Goal: Task Accomplishment & Management: Complete application form

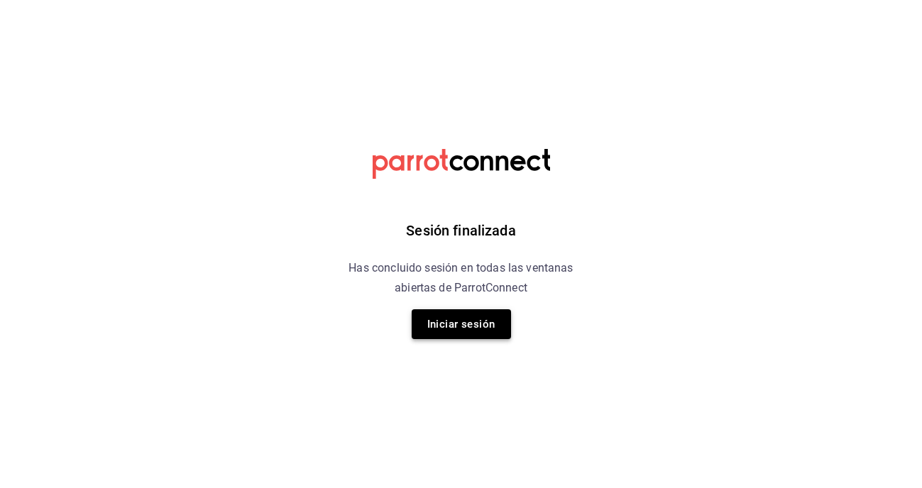
click at [449, 328] on button "Iniciar sesión" at bounding box center [461, 324] width 99 height 30
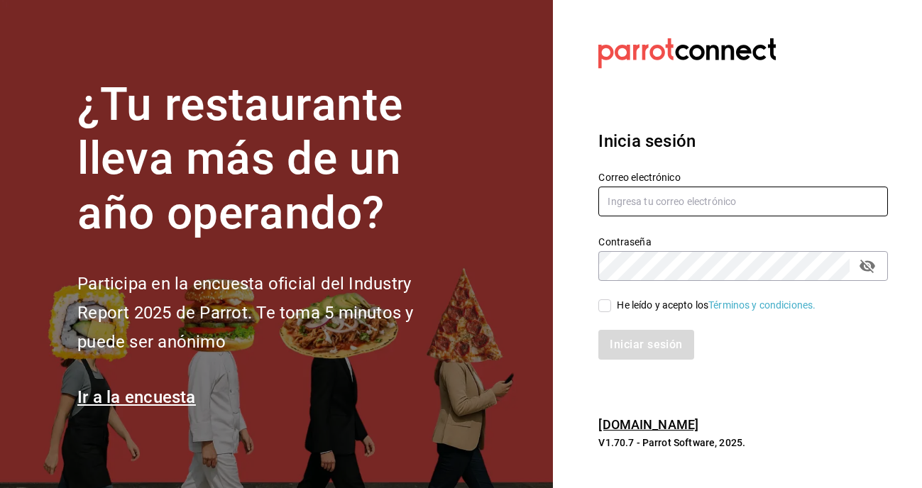
type input "[PERSON_NAME][EMAIL_ADDRESS][DOMAIN_NAME]"
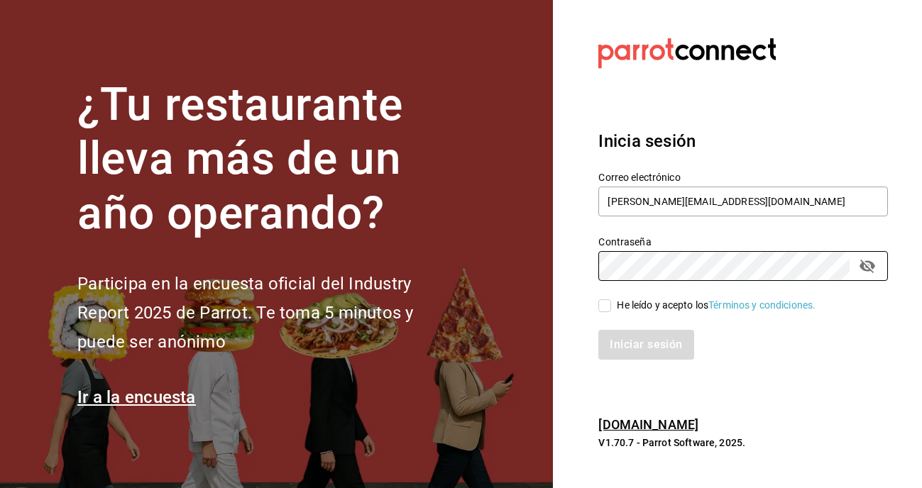
click at [610, 305] on input "He leído y acepto los Términos y condiciones." at bounding box center [604, 306] width 13 height 13
checkbox input "true"
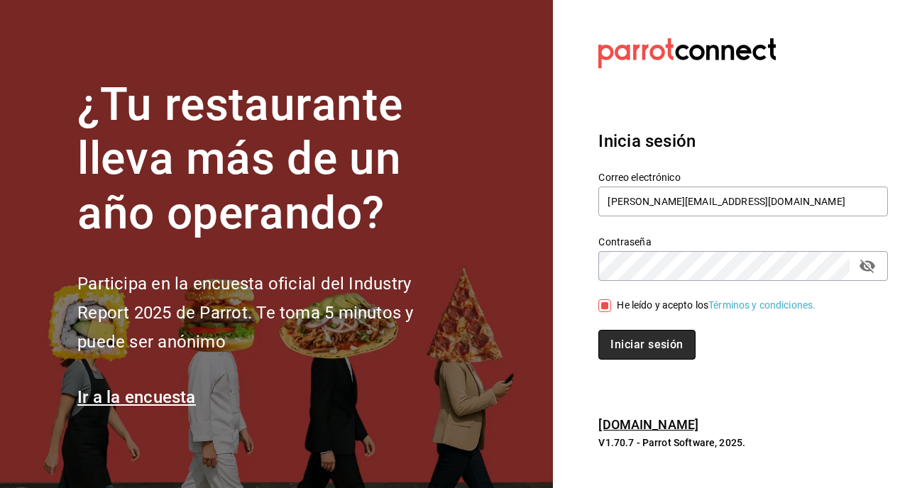
click at [627, 341] on button "Iniciar sesión" at bounding box center [646, 345] width 97 height 30
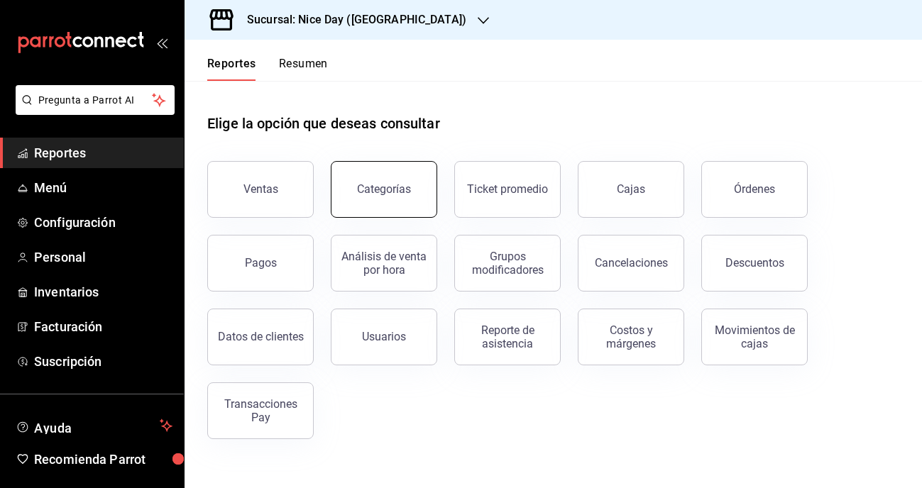
click at [401, 207] on button "Categorías" at bounding box center [384, 189] width 106 height 57
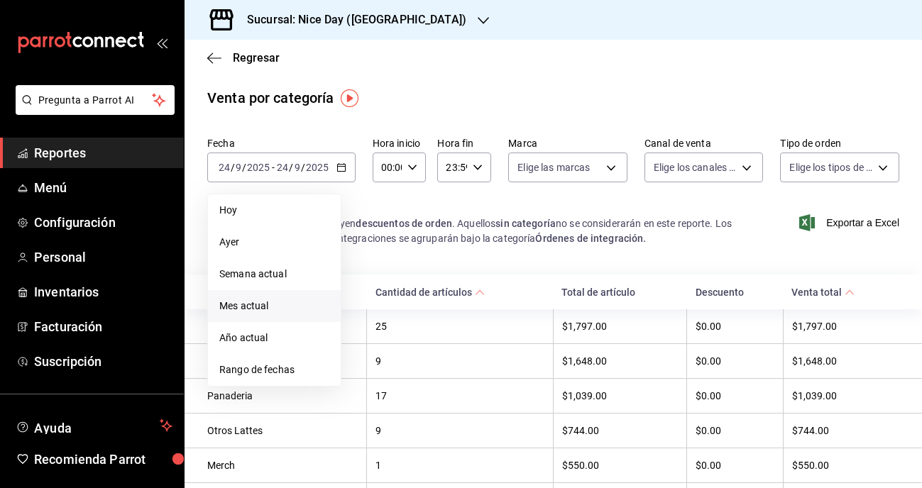
click at [256, 314] on li "Mes actual" at bounding box center [274, 306] width 133 height 32
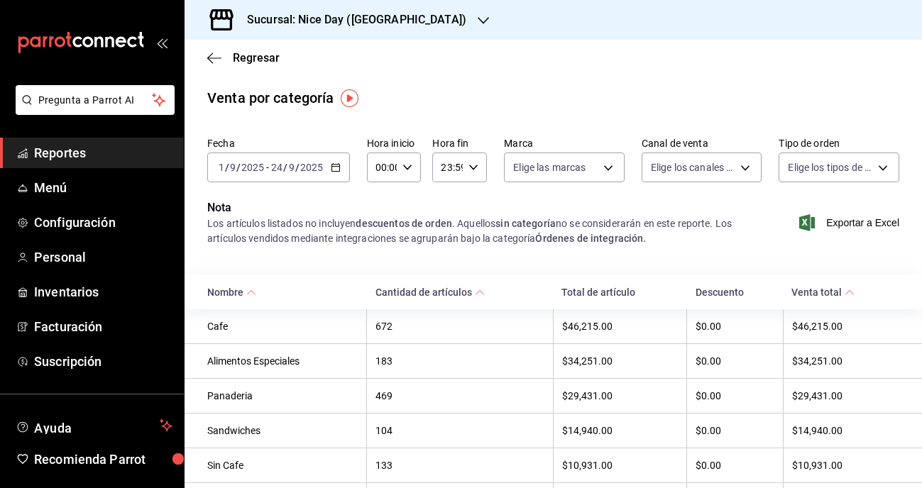
click at [576, 333] on th "$46,215.00" at bounding box center [620, 326] width 134 height 35
click at [595, 370] on th "$34,251.00" at bounding box center [620, 361] width 134 height 35
click at [593, 382] on th "$29,431.00" at bounding box center [620, 396] width 134 height 35
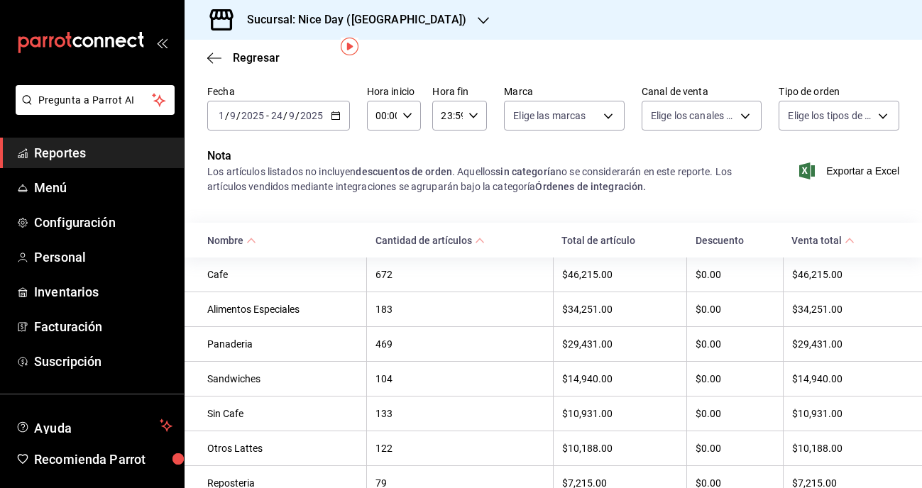
scroll to position [59, 0]
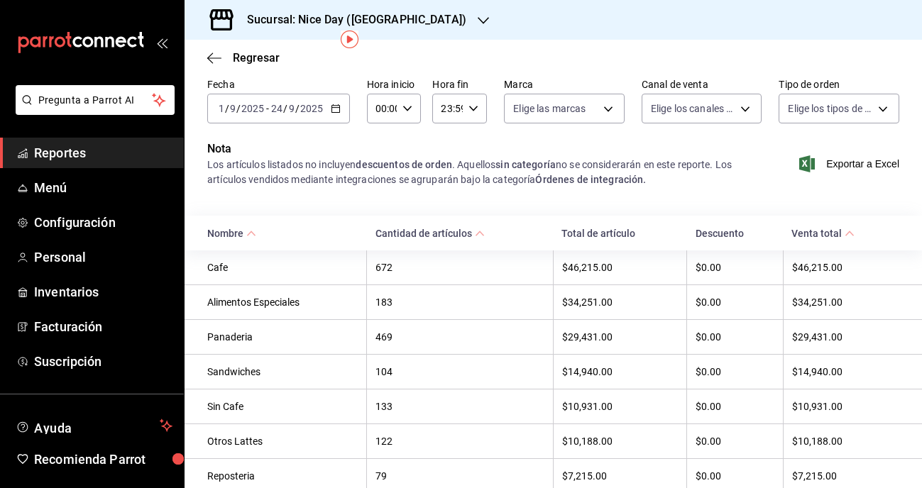
click at [590, 299] on div "$34,251.00" at bounding box center [620, 302] width 116 height 11
click at [585, 367] on div "$14,940.00" at bounding box center [620, 371] width 116 height 11
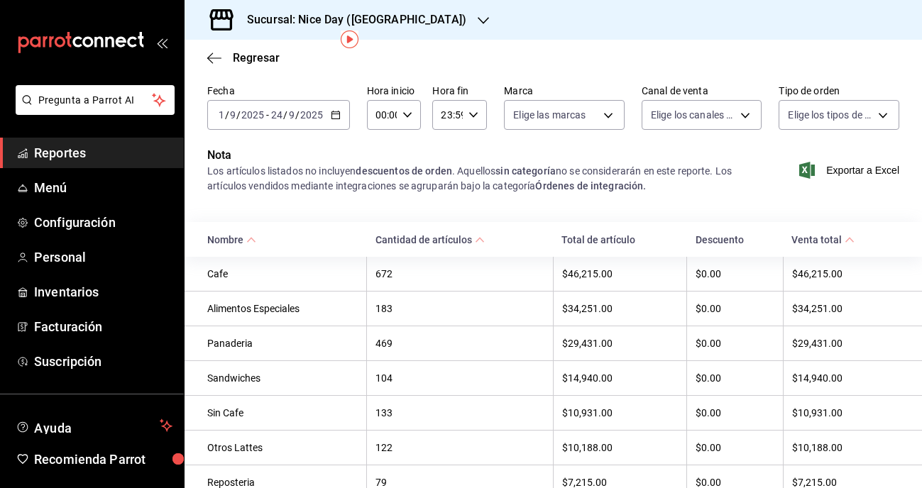
scroll to position [11, 0]
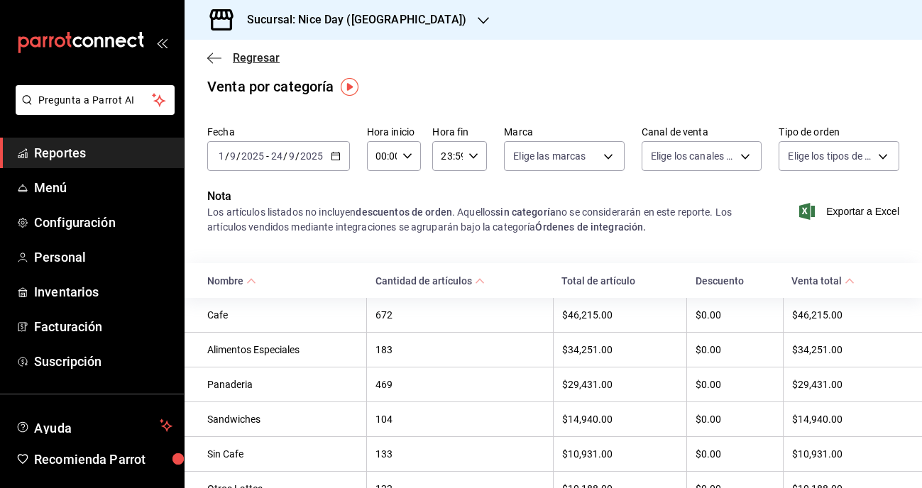
click at [212, 64] on icon "button" at bounding box center [214, 58] width 14 height 13
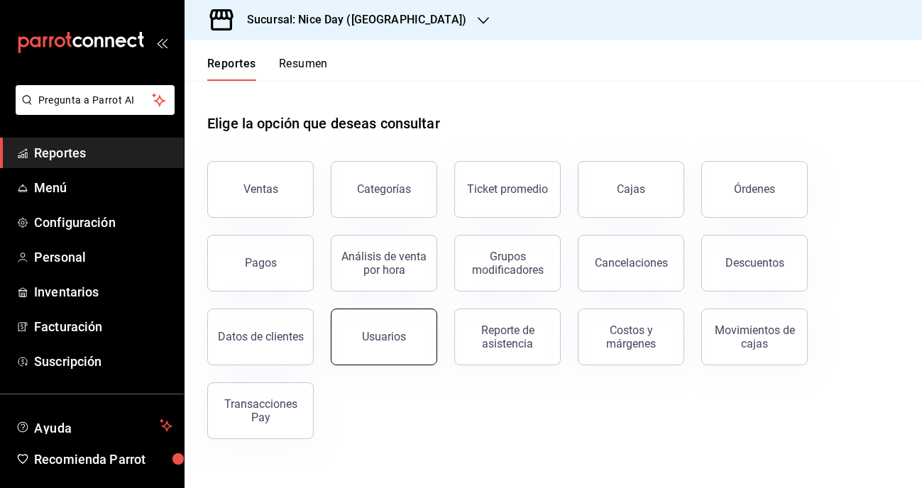
click at [383, 349] on button "Usuarios" at bounding box center [384, 337] width 106 height 57
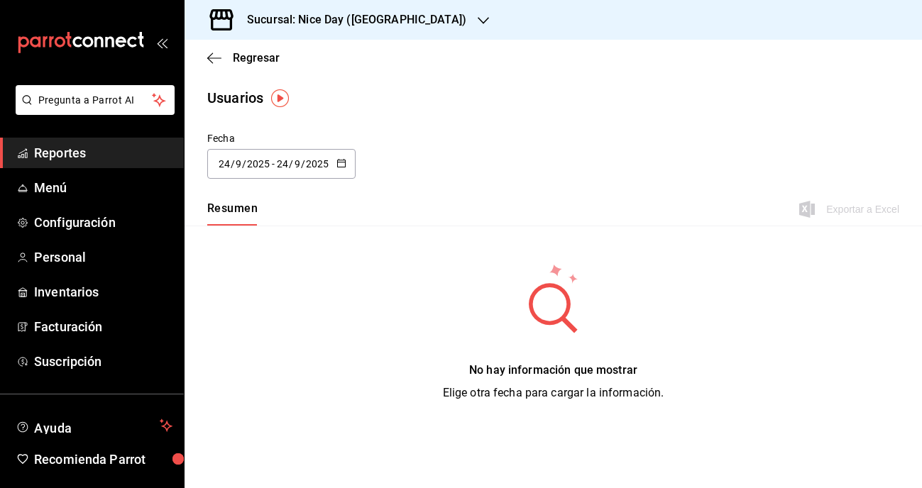
click at [333, 170] on div "[DATE] [DATE] - [DATE] [DATE]" at bounding box center [281, 164] width 148 height 30
click at [256, 296] on li "Mes actual" at bounding box center [274, 305] width 134 height 32
type input "[DATE]"
type input "1"
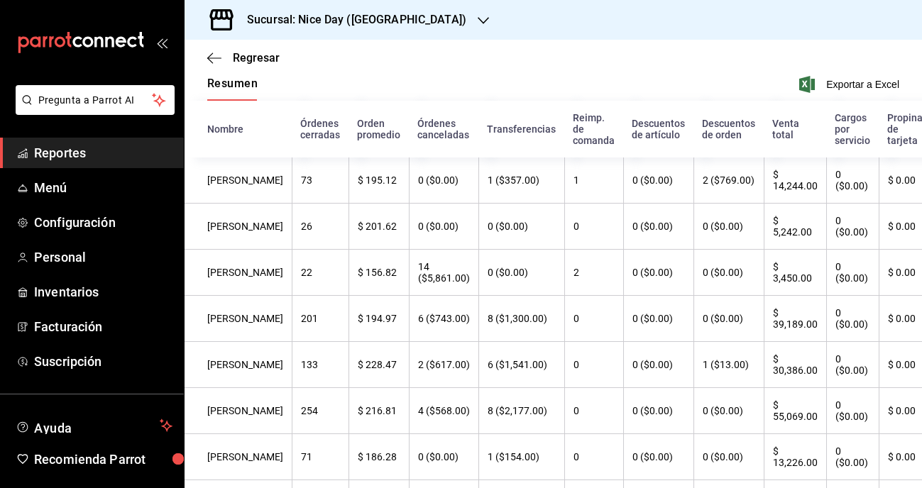
scroll to position [125, 0]
click at [215, 59] on icon "button" at bounding box center [214, 58] width 14 height 13
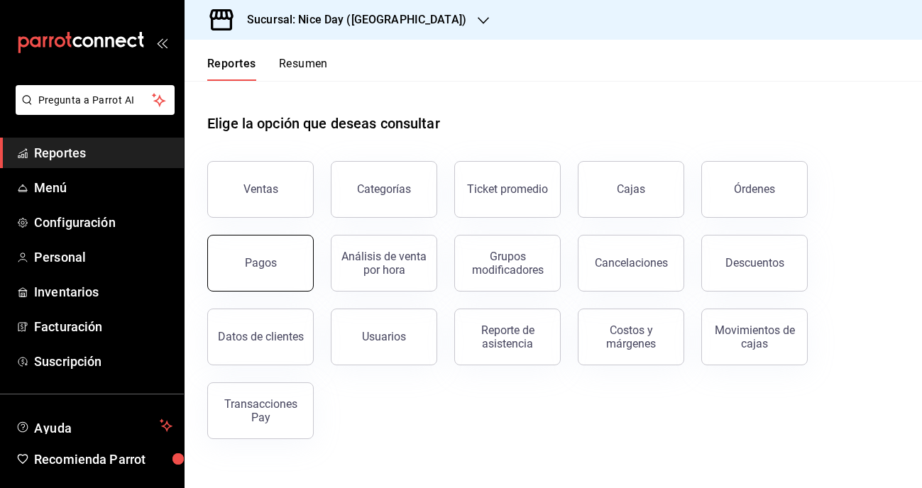
click at [265, 255] on button "Pagos" at bounding box center [260, 263] width 106 height 57
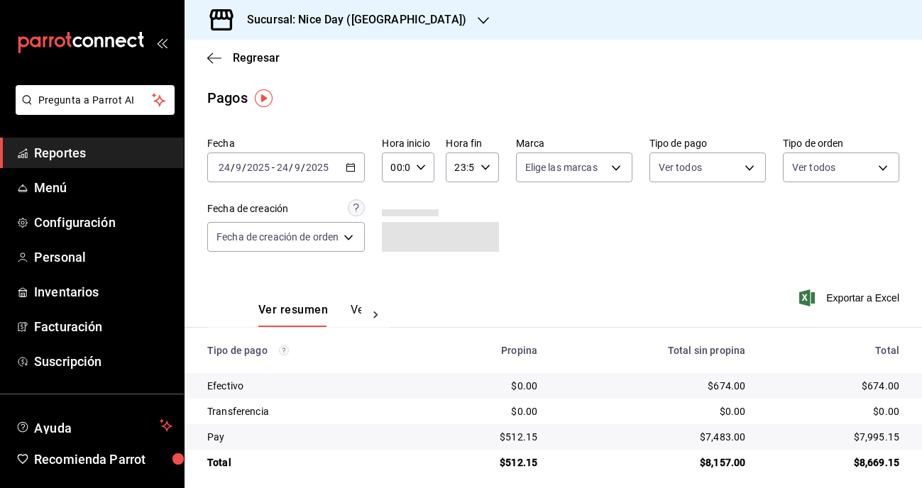
click at [353, 173] on div "[DATE] [DATE] - [DATE] [DATE]" at bounding box center [286, 168] width 158 height 30
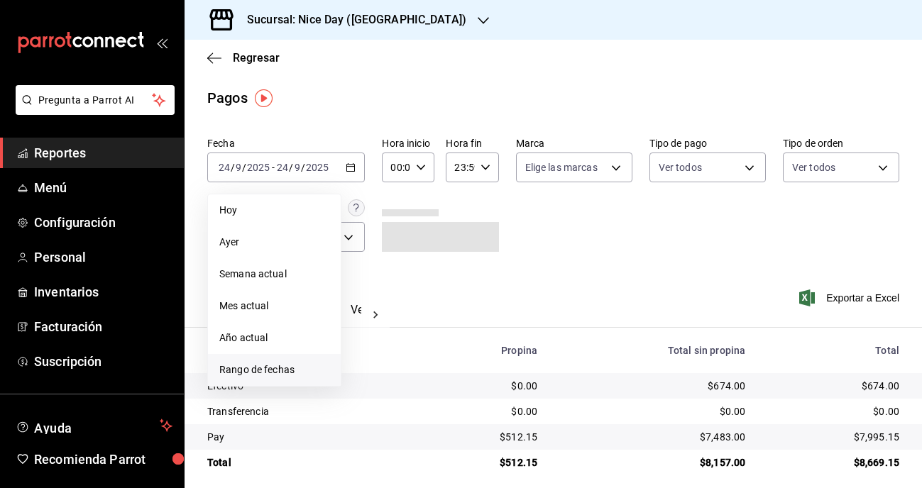
click at [259, 363] on span "Rango de fechas" at bounding box center [274, 370] width 110 height 15
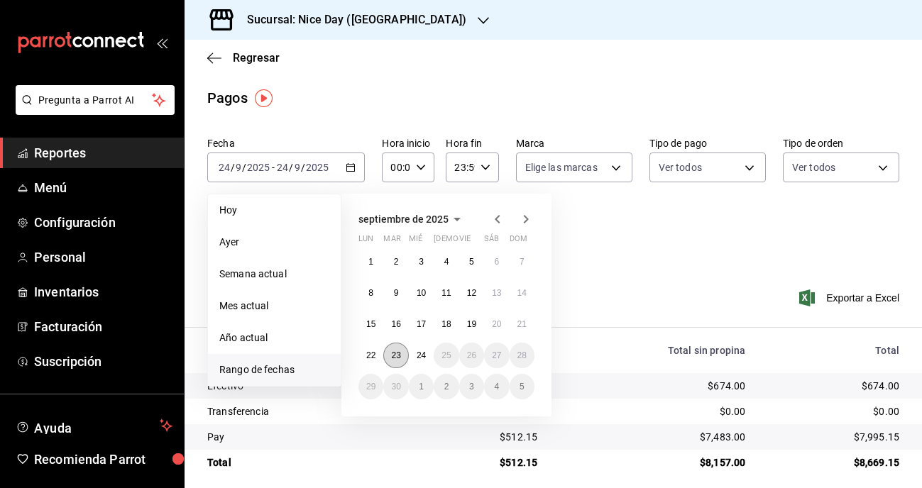
click at [396, 353] on abbr "23" at bounding box center [395, 356] width 9 height 10
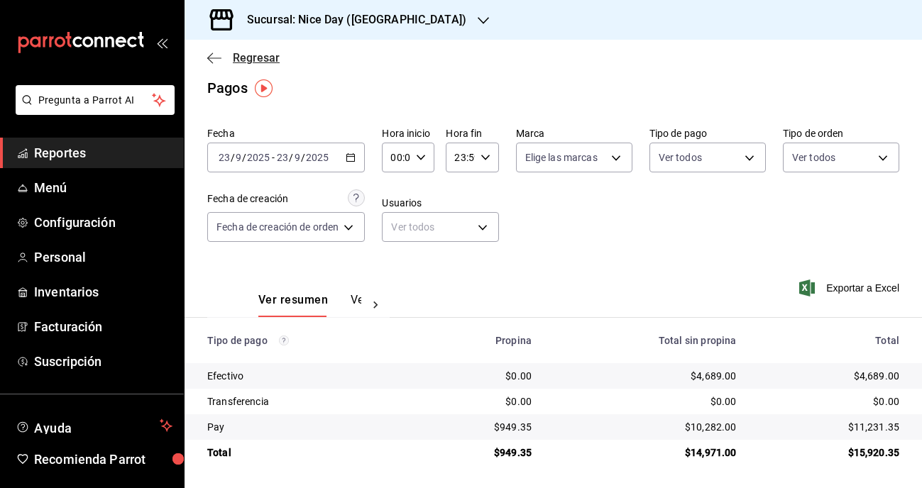
click at [212, 52] on icon "button" at bounding box center [214, 58] width 14 height 13
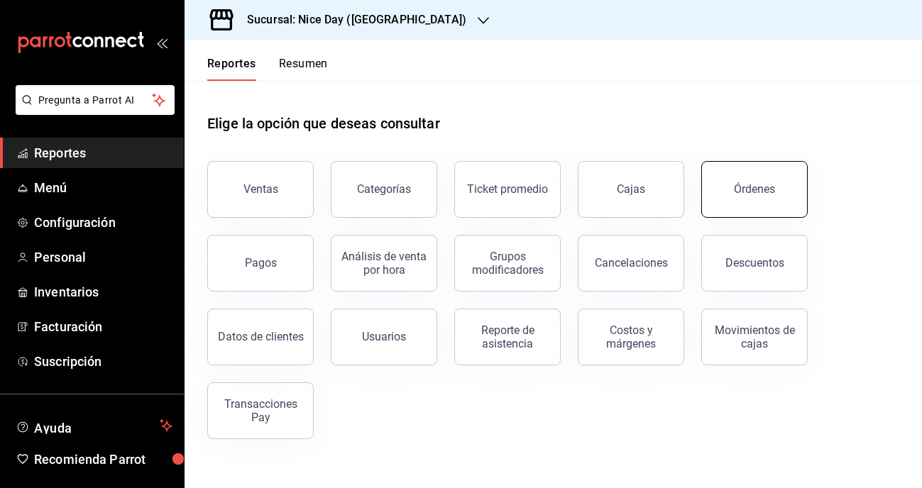
click at [718, 192] on button "Órdenes" at bounding box center [754, 189] width 106 height 57
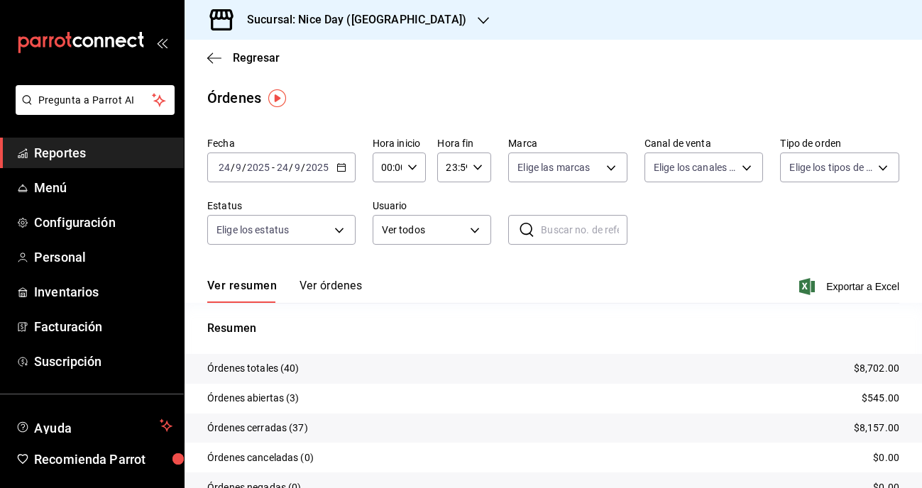
click at [344, 167] on \(Stroke\) "button" at bounding box center [341, 166] width 8 height 1
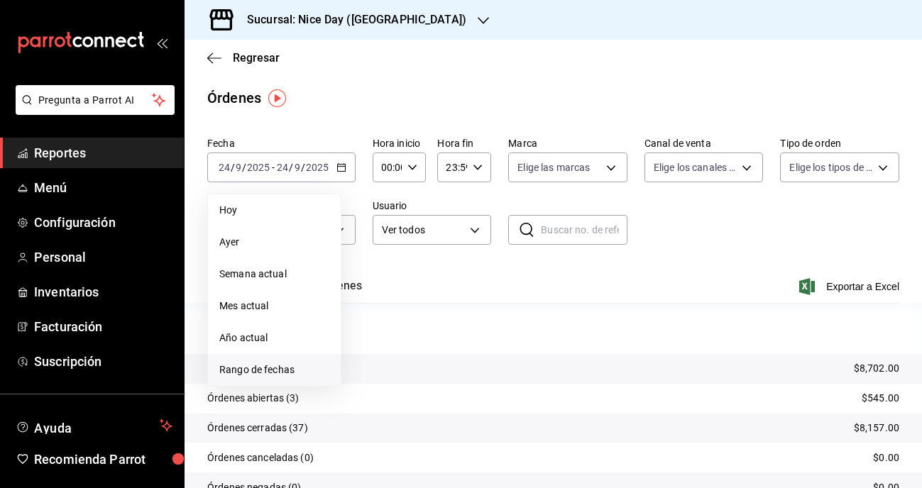
click at [276, 363] on span "Rango de fechas" at bounding box center [274, 370] width 110 height 15
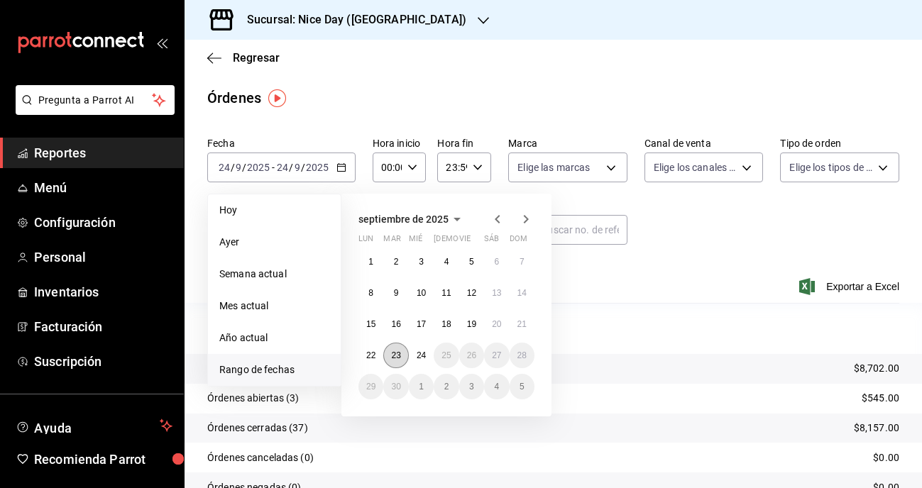
click at [400, 359] on abbr "23" at bounding box center [395, 356] width 9 height 10
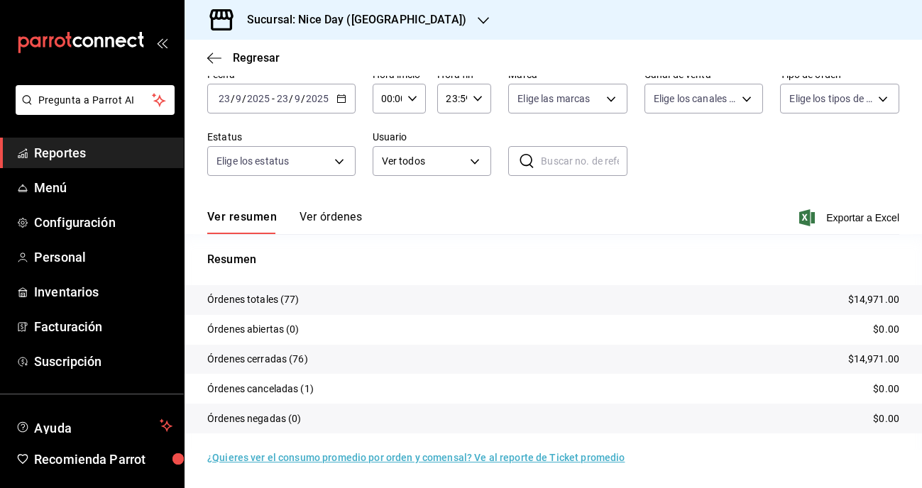
scroll to position [69, 0]
click at [212, 55] on icon "button" at bounding box center [214, 58] width 14 height 13
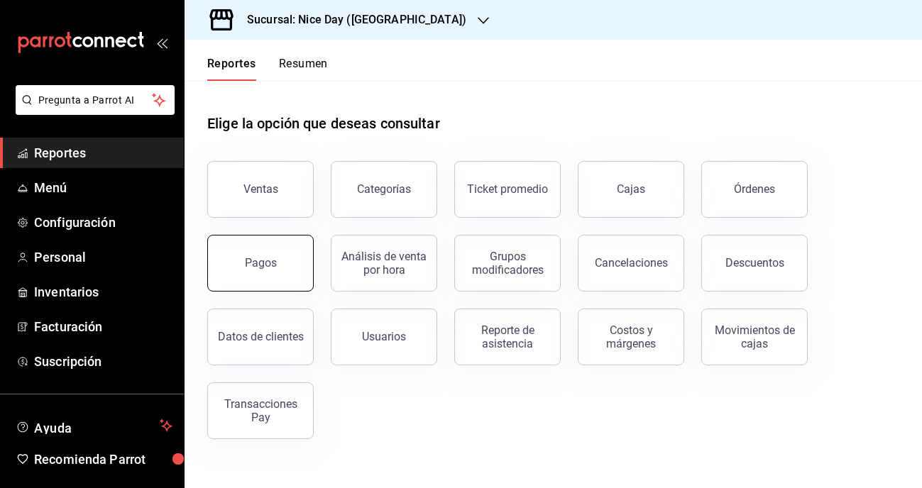
click at [279, 275] on button "Pagos" at bounding box center [260, 263] width 106 height 57
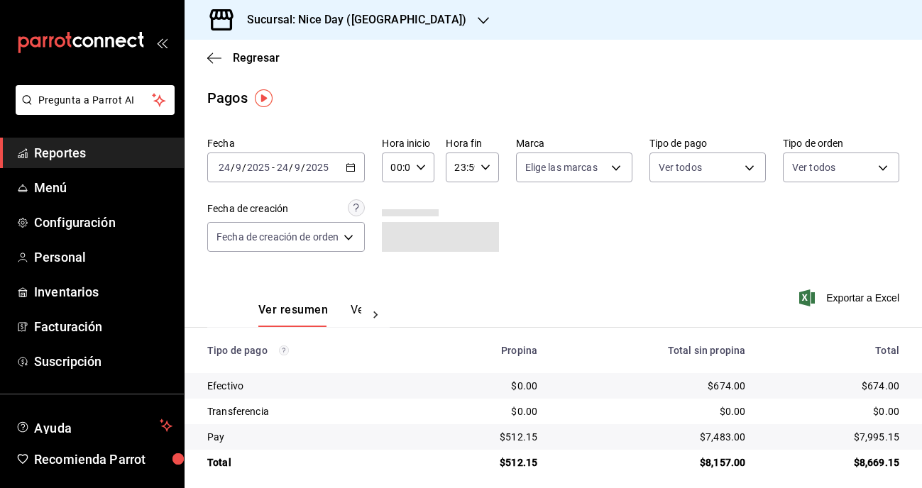
click at [351, 166] on icon "button" at bounding box center [351, 168] width 10 height 10
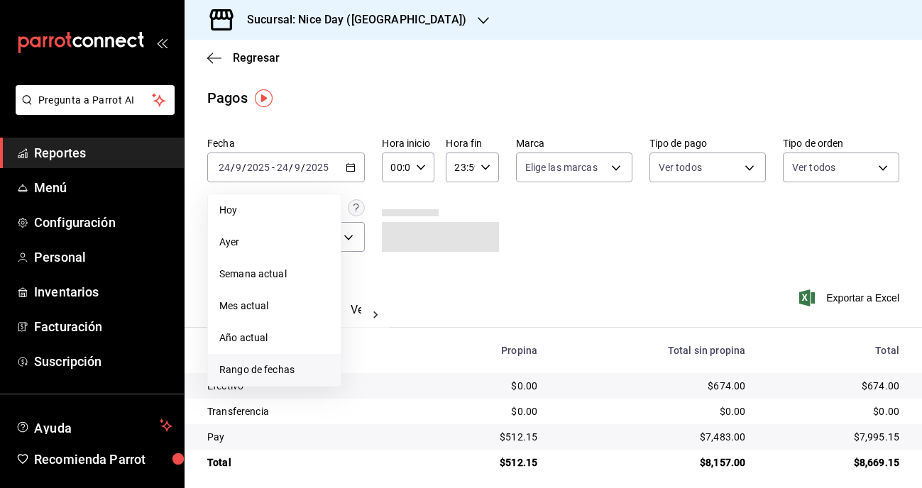
click at [270, 366] on span "Rango de fechas" at bounding box center [274, 370] width 110 height 15
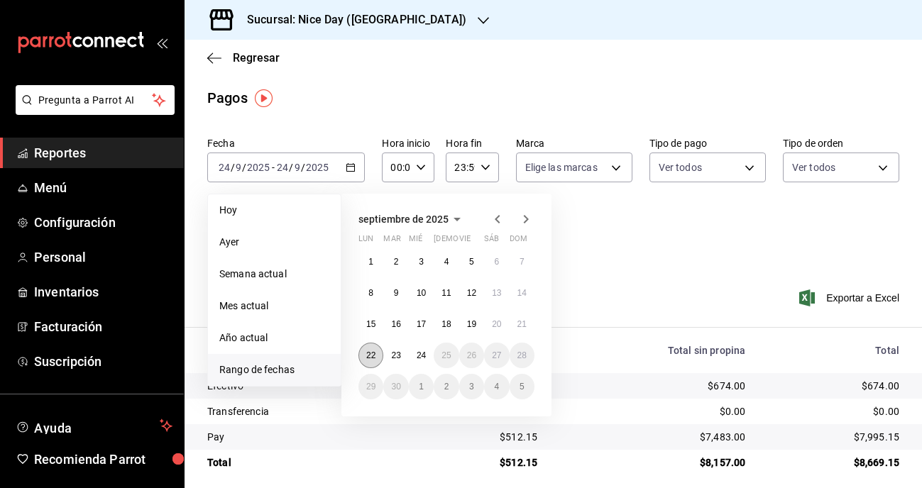
click at [372, 358] on abbr "22" at bounding box center [370, 356] width 9 height 10
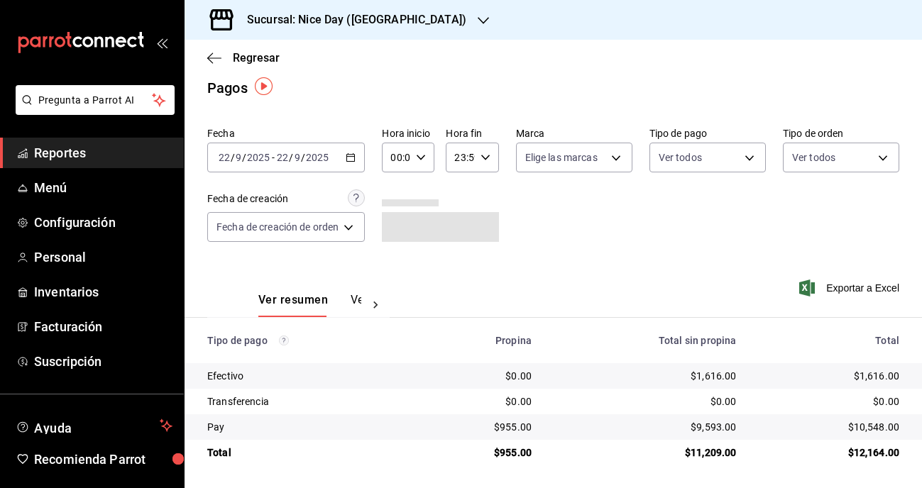
scroll to position [10, 0]
click at [358, 157] on div "[DATE] [DATE] - [DATE] [DATE]" at bounding box center [286, 158] width 158 height 30
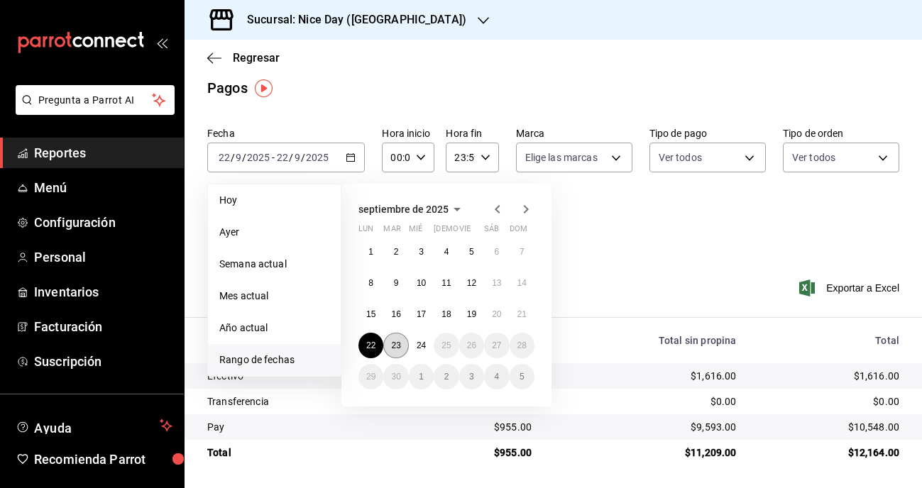
click at [400, 341] on abbr "23" at bounding box center [395, 346] width 9 height 10
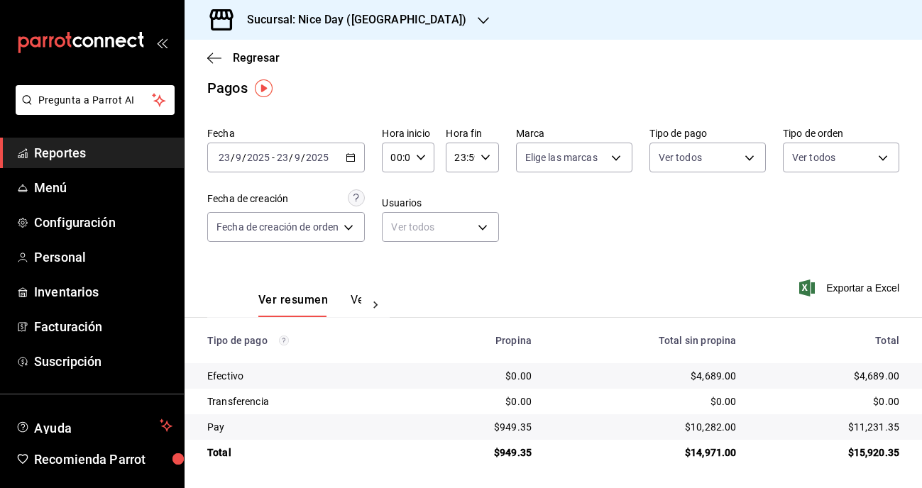
click at [608, 245] on div "Fecha [DATE] [DATE] - [DATE] [DATE] Hora inicio 00:00 Hora inicio Hora fin 23:5…" at bounding box center [553, 190] width 692 height 138
click at [380, 19] on h3 "Sucursal: Nice Day ([GEOGRAPHIC_DATA])" at bounding box center [351, 19] width 231 height 17
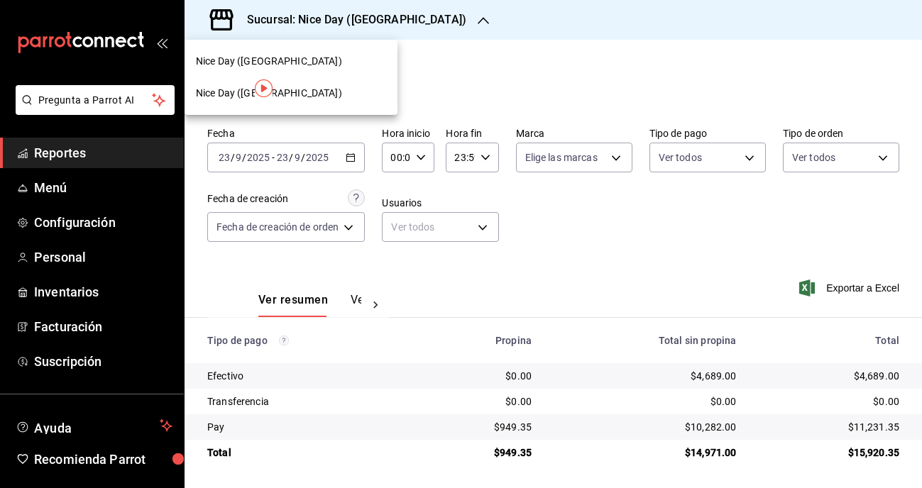
click at [219, 99] on span "Nice Day ([GEOGRAPHIC_DATA])" at bounding box center [269, 93] width 146 height 15
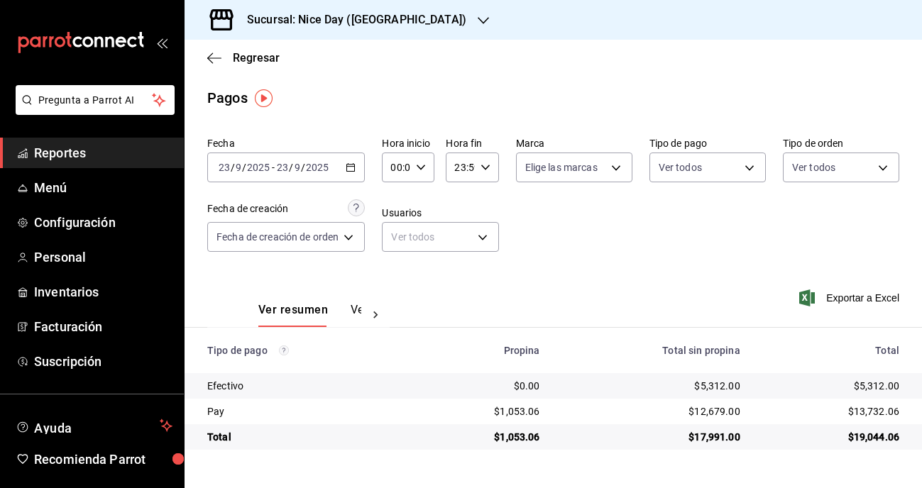
click at [349, 167] on \(Stroke\) "button" at bounding box center [351, 166] width 8 height 1
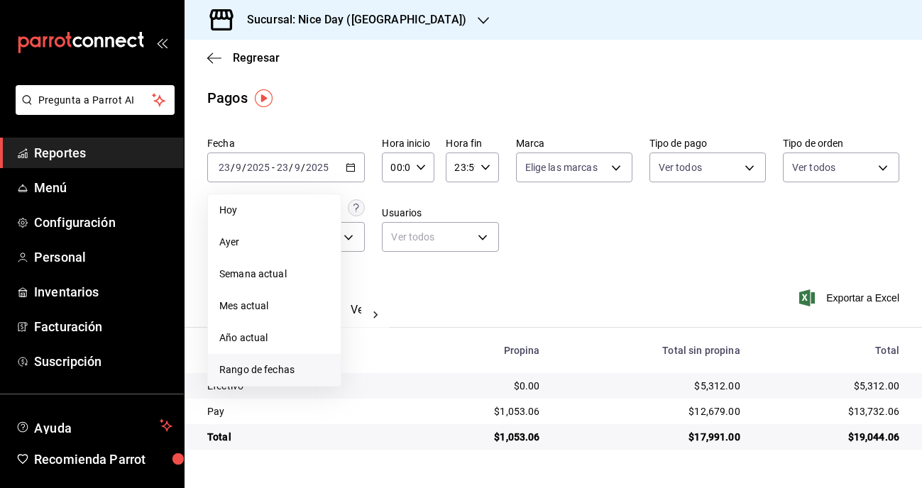
click at [248, 369] on span "Rango de fechas" at bounding box center [274, 370] width 110 height 15
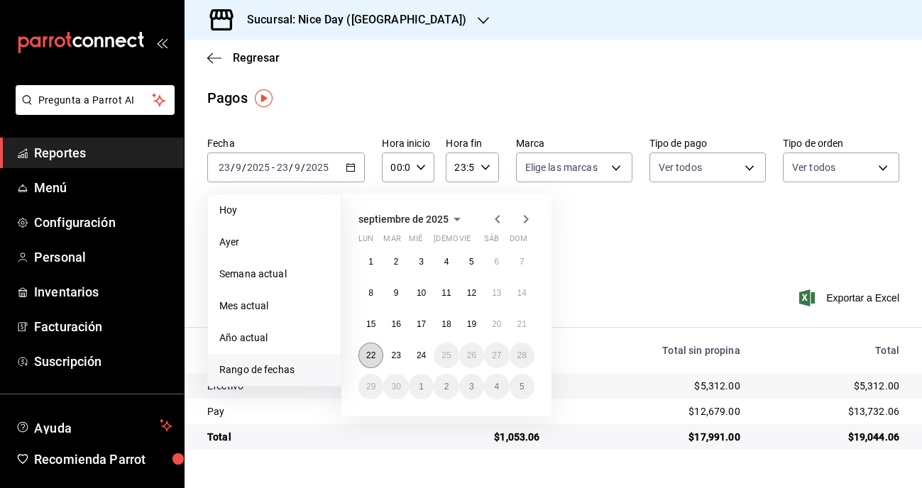
click at [374, 358] on abbr "22" at bounding box center [370, 356] width 9 height 10
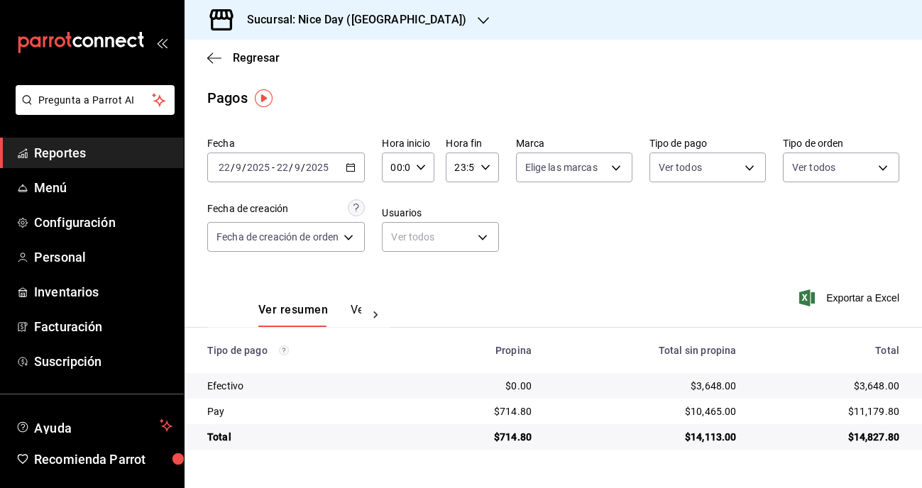
click at [267, 0] on div "Sucursal: Nice Day ([GEOGRAPHIC_DATA])" at bounding box center [345, 20] width 299 height 40
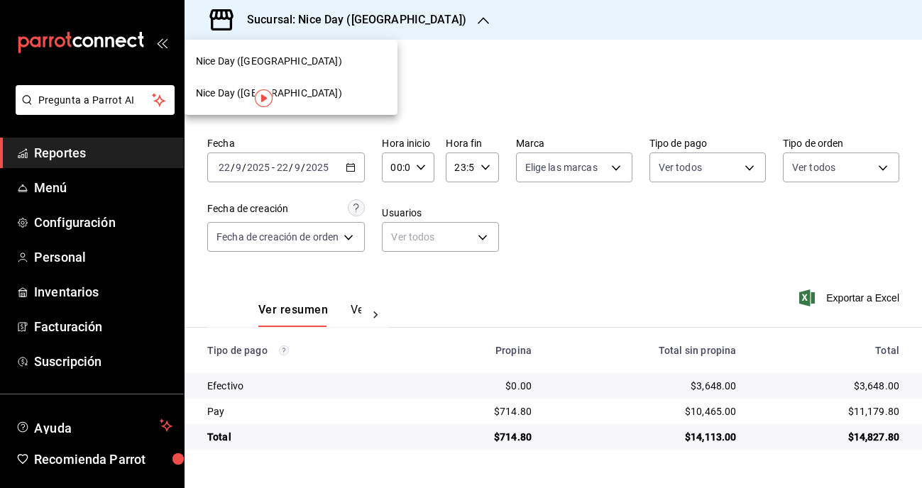
click at [353, 167] on div at bounding box center [461, 244] width 922 height 488
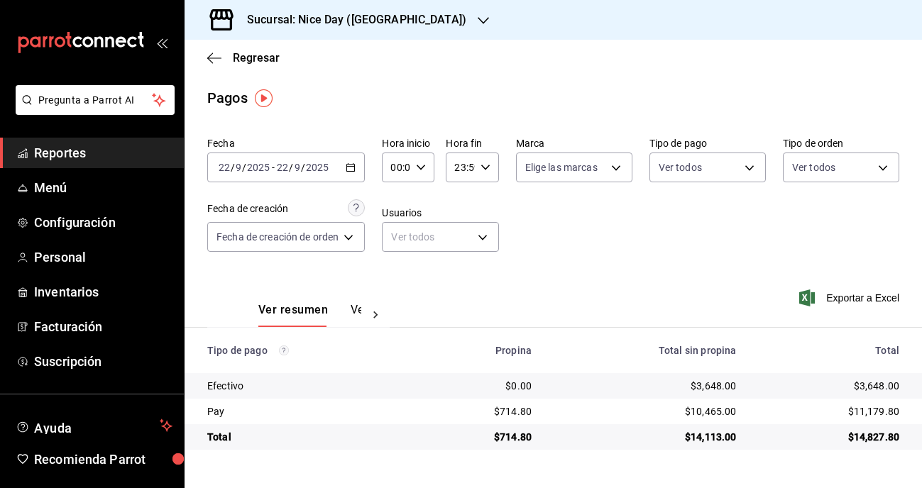
click at [358, 166] on div "[DATE] [DATE] - [DATE] [DATE]" at bounding box center [286, 168] width 158 height 30
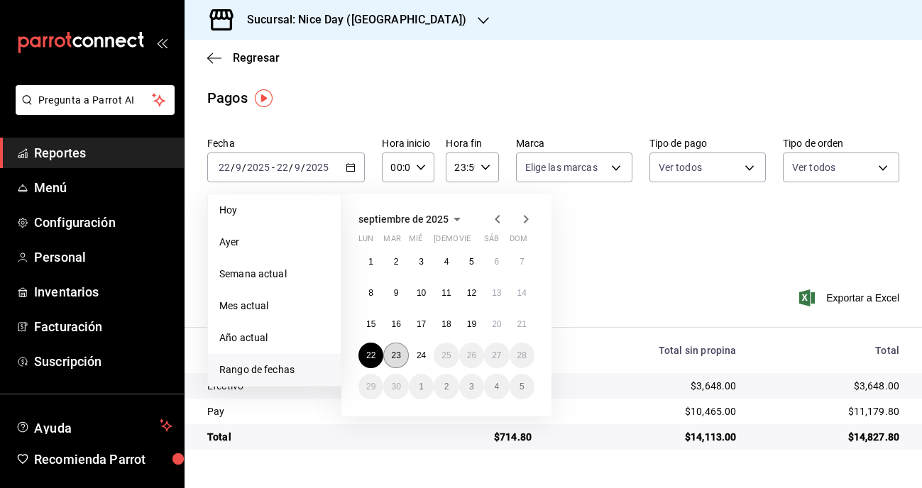
click at [398, 354] on abbr "23" at bounding box center [395, 356] width 9 height 10
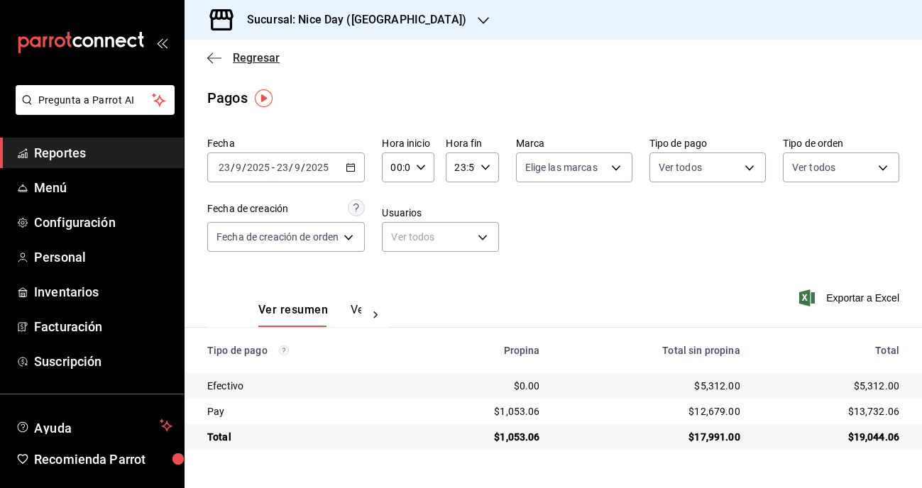
click at [220, 57] on icon "button" at bounding box center [214, 58] width 14 height 13
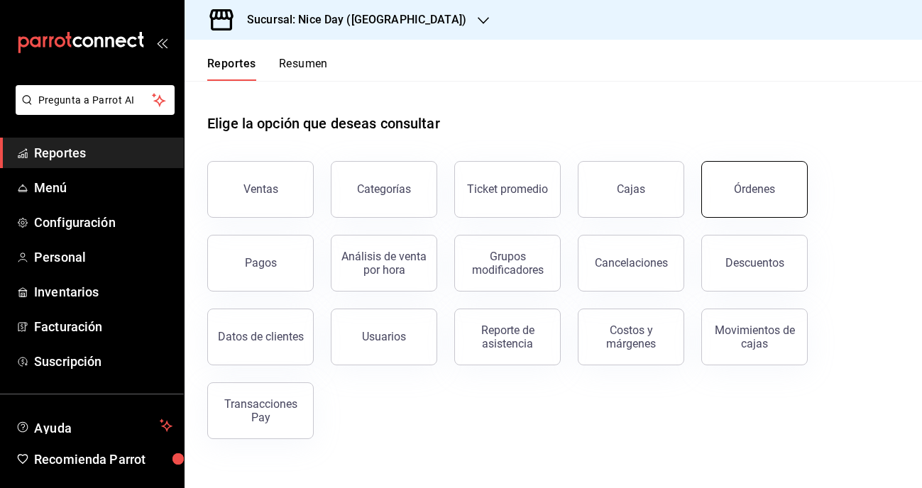
click at [725, 207] on button "Órdenes" at bounding box center [754, 189] width 106 height 57
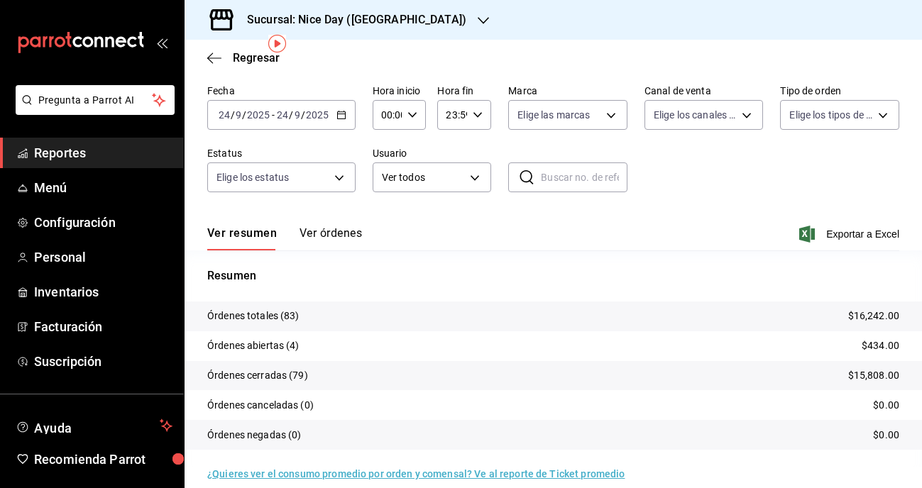
scroll to position [57, 0]
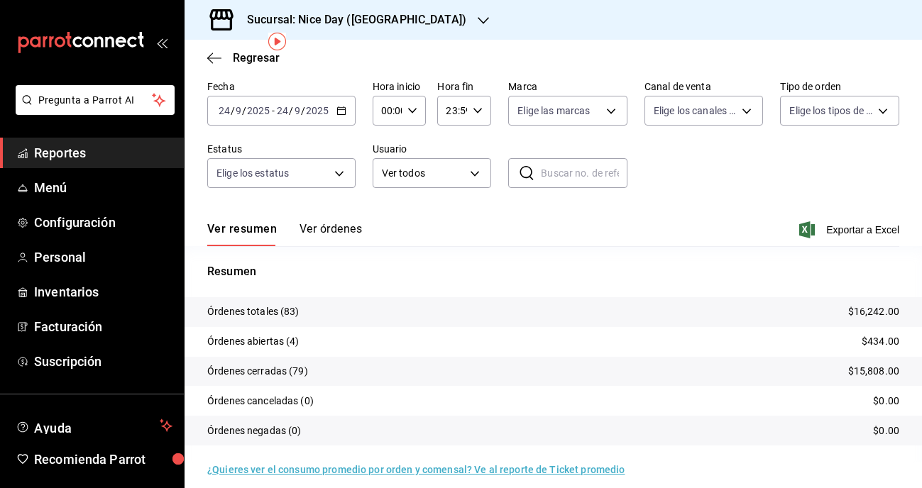
click at [342, 111] on icon "button" at bounding box center [341, 111] width 10 height 10
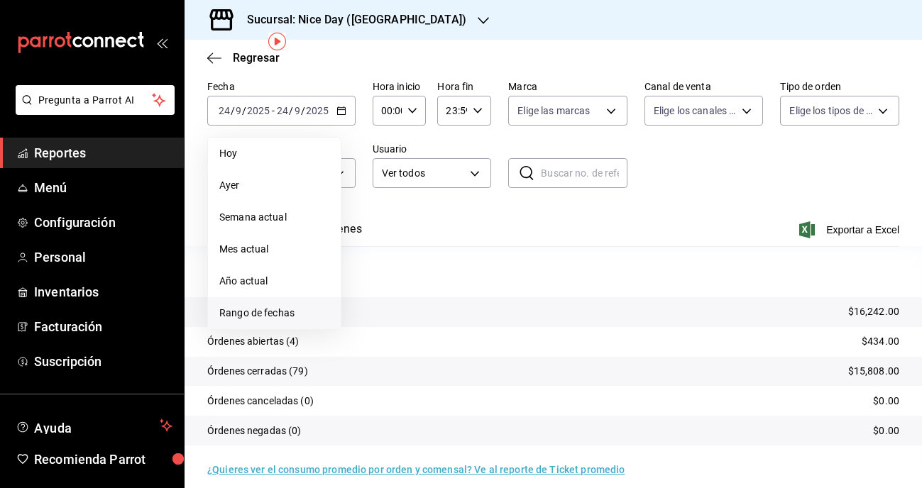
click at [248, 317] on span "Rango de fechas" at bounding box center [274, 313] width 110 height 15
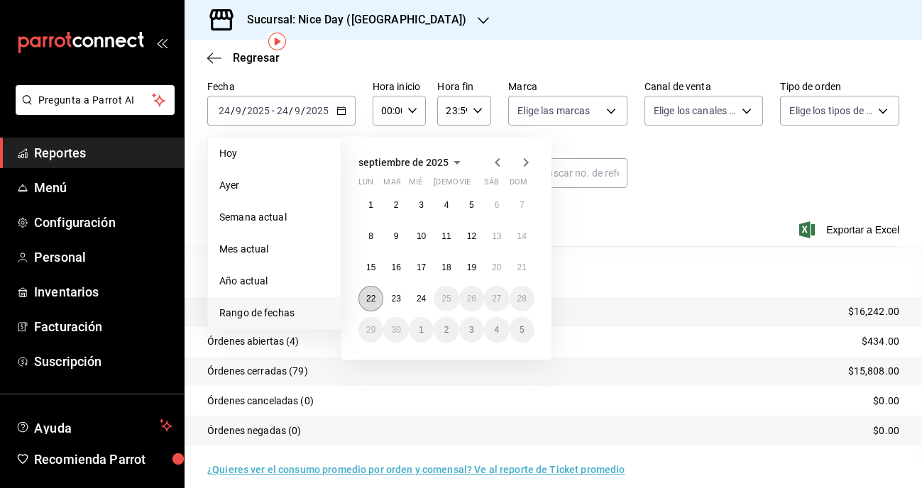
click at [372, 299] on abbr "22" at bounding box center [370, 299] width 9 height 10
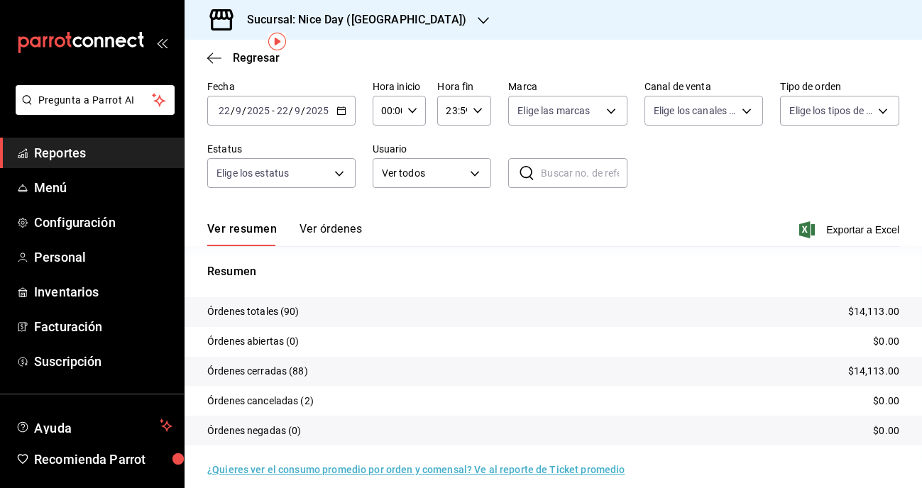
click at [338, 109] on icon "button" at bounding box center [341, 111] width 10 height 10
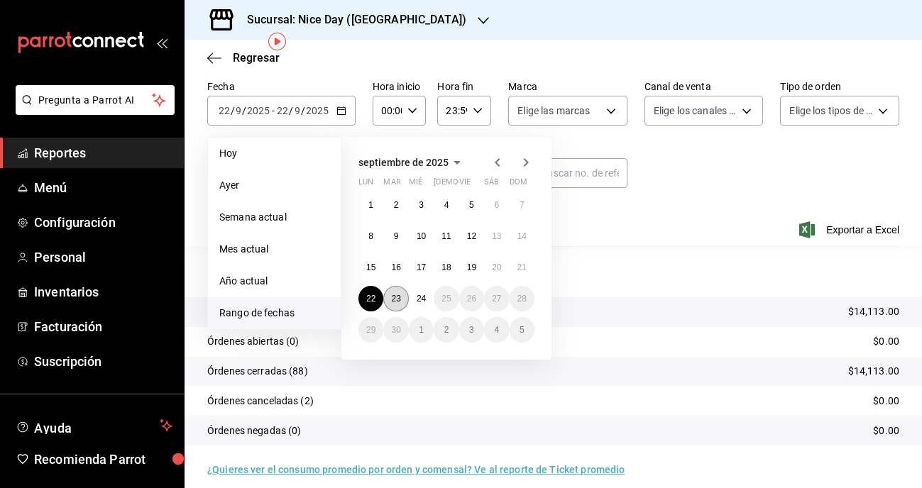
click at [400, 299] on abbr "23" at bounding box center [395, 299] width 9 height 10
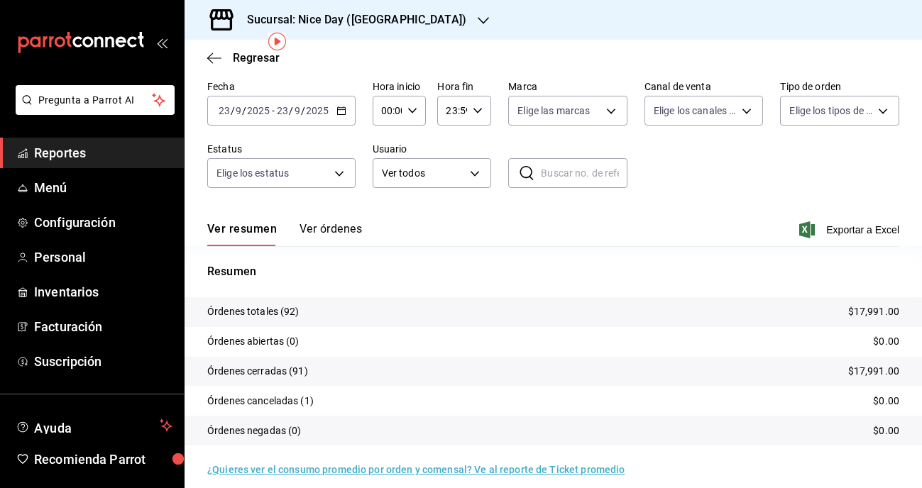
click at [333, 114] on div "[DATE] [DATE] - [DATE] [DATE]" at bounding box center [281, 111] width 148 height 30
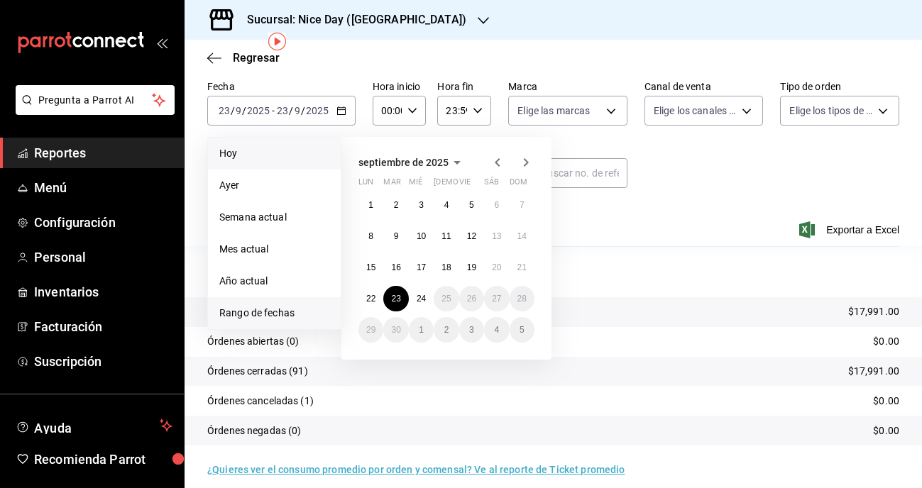
click at [251, 155] on span "Hoy" at bounding box center [274, 153] width 110 height 15
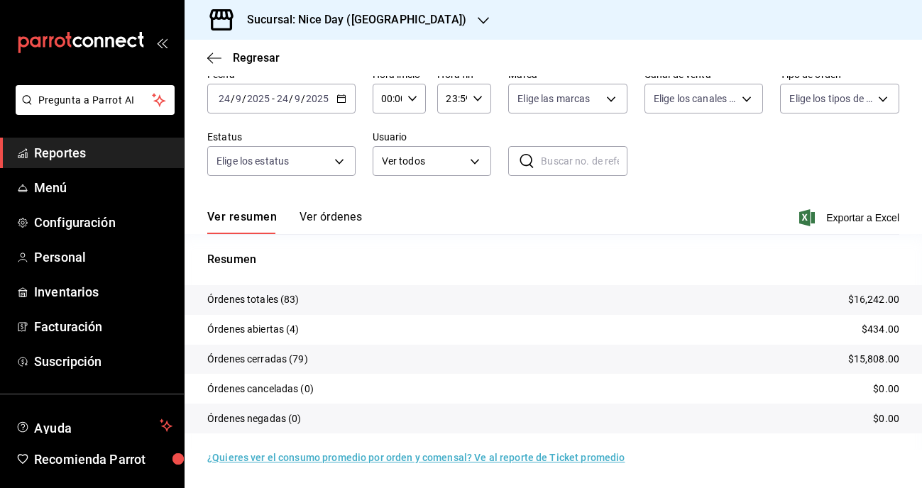
scroll to position [69, 0]
click at [65, 229] on span "Configuración" at bounding box center [103, 222] width 138 height 19
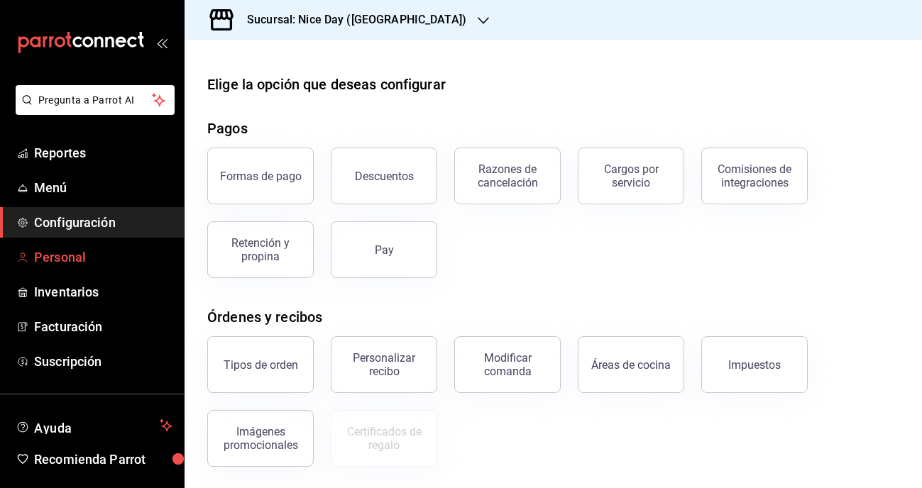
click at [64, 269] on link "Personal" at bounding box center [92, 257] width 184 height 31
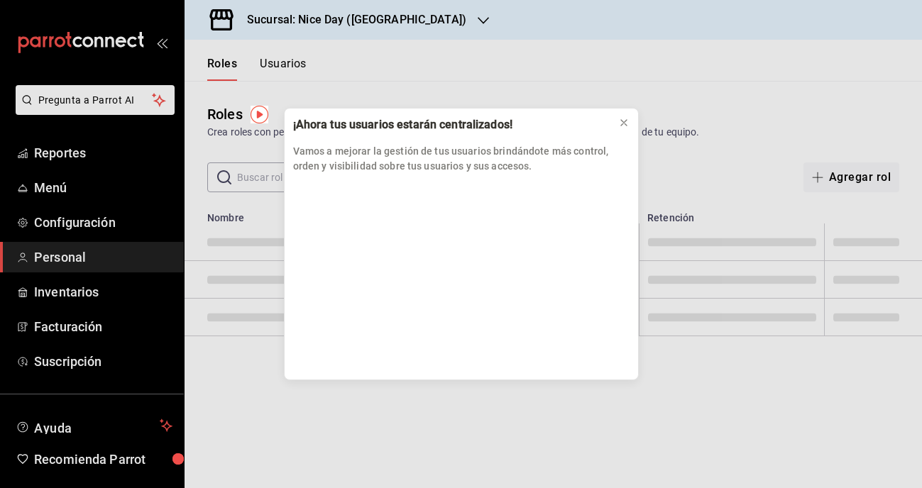
click at [392, 42] on div "¡Ahora tus usuarios estarán centralizados! Vamos a mejorar la gestión de tus us…" at bounding box center [461, 244] width 922 height 488
click at [621, 124] on icon at bounding box center [623, 122] width 11 height 11
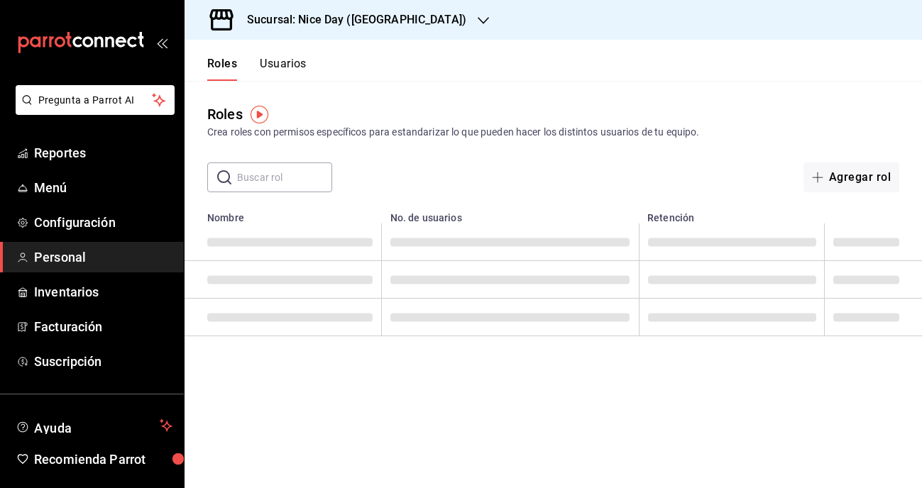
click at [275, 65] on button "Usuarios" at bounding box center [283, 69] width 47 height 24
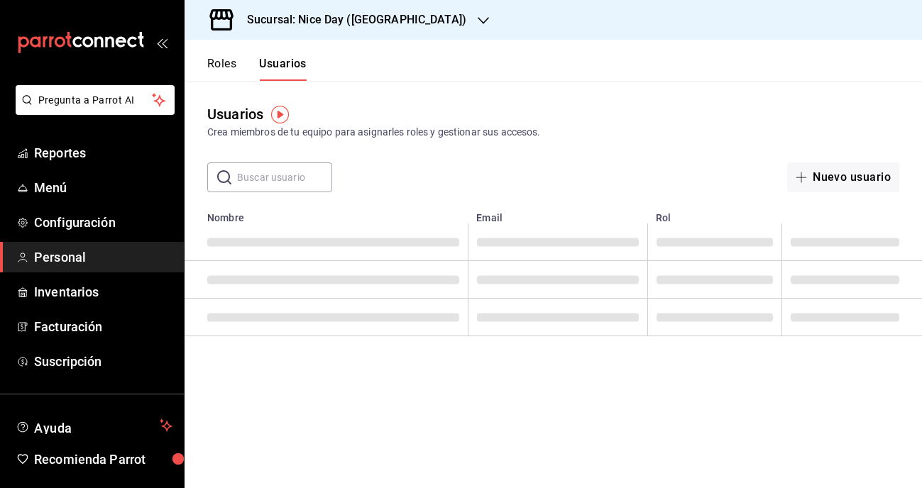
click at [547, 158] on div "Usuarios Crea miembros de tu equipo para asignarles roles y gestionar sus acces…" at bounding box center [554, 136] width 738 height 111
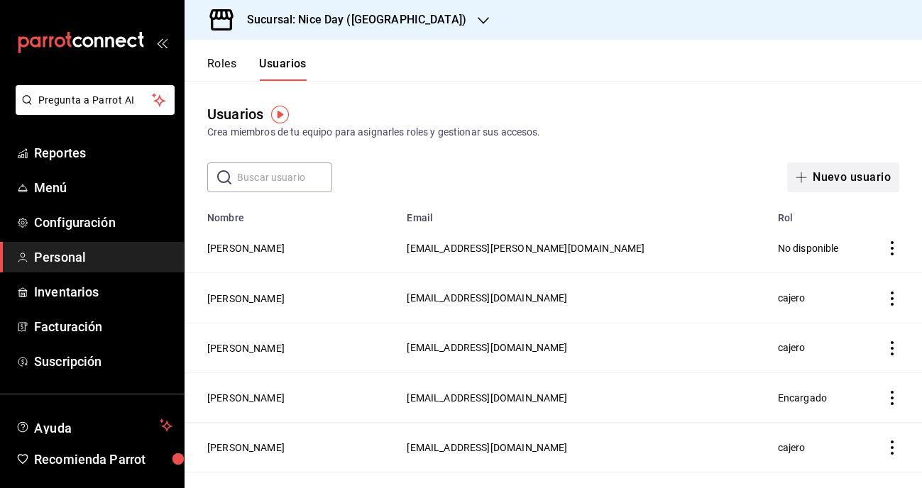
click at [814, 170] on button "Nuevo usuario" at bounding box center [843, 178] width 112 height 30
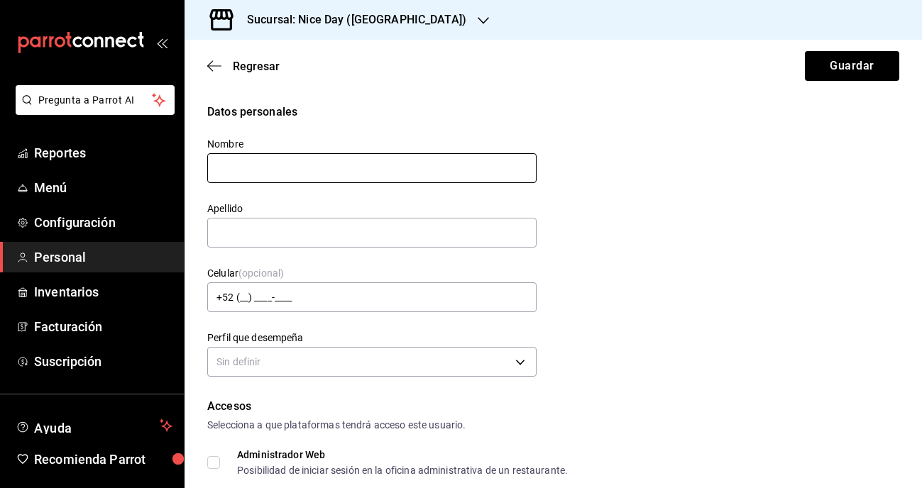
click at [258, 170] on input "text" at bounding box center [371, 168] width 329 height 30
type input "Guadalupe"
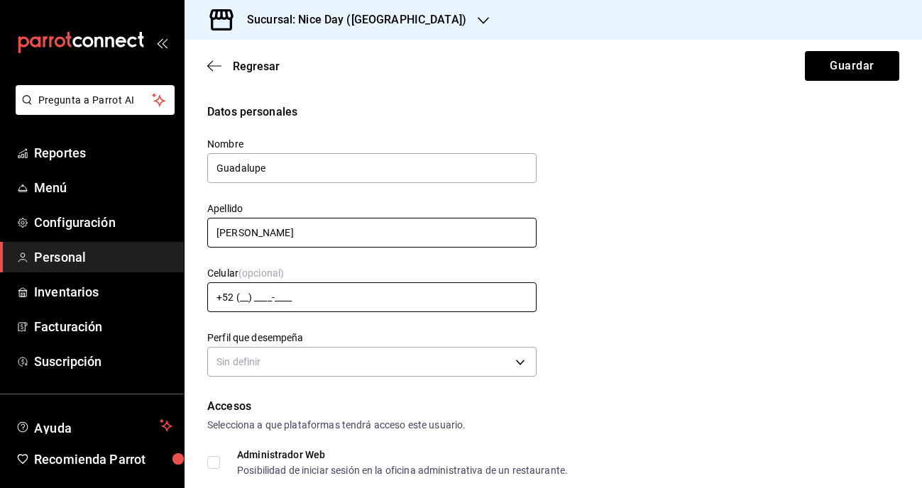
type input "[PERSON_NAME]"
type input "[PHONE_NUMBER]"
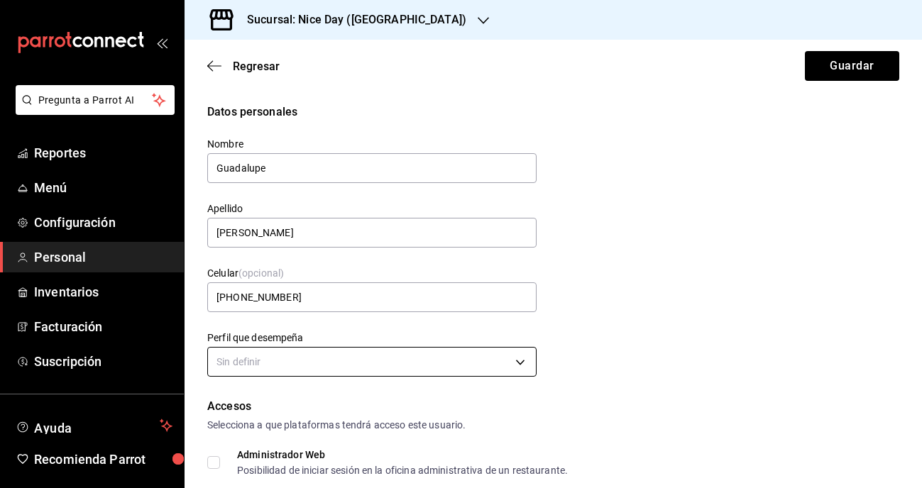
click at [339, 366] on body "Pregunta a Parrot AI Reportes Menú Configuración Personal Inventarios Facturaci…" at bounding box center [461, 244] width 922 height 488
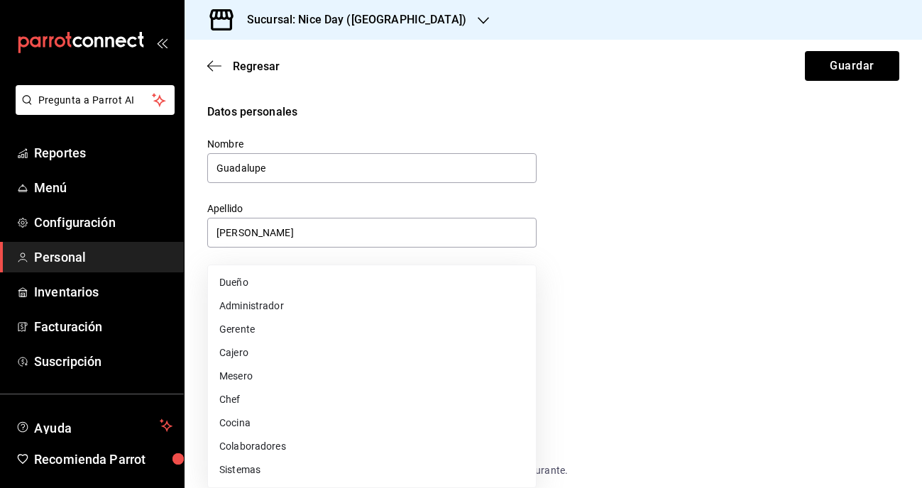
click at [668, 285] on div at bounding box center [461, 244] width 922 height 488
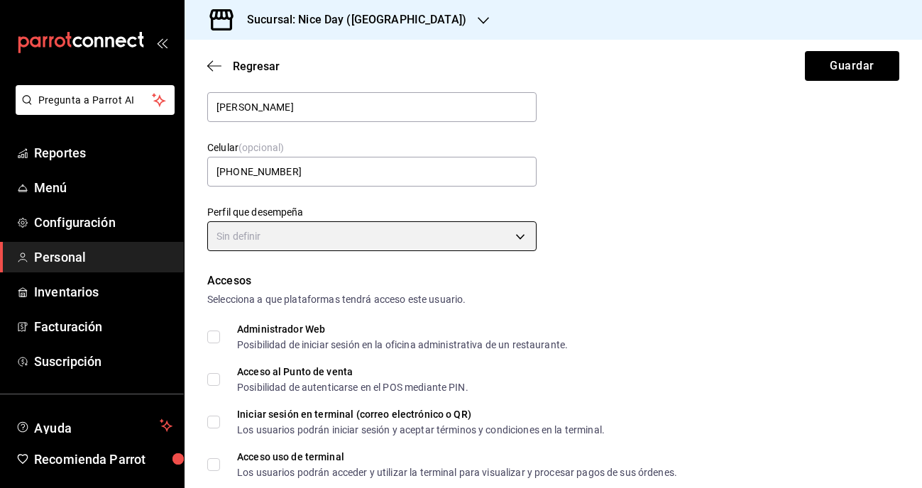
scroll to position [126, 0]
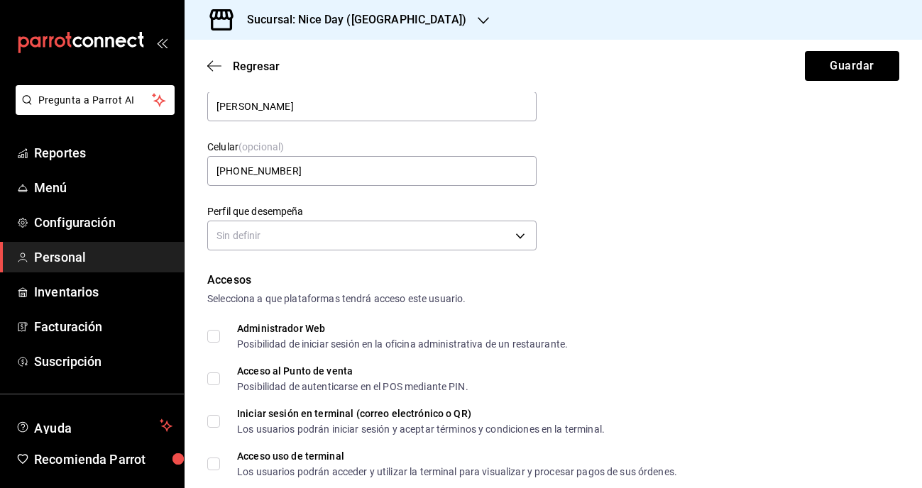
click at [212, 336] on input "Administrador Web Posibilidad de iniciar sesión en la oficina administrativa de…" at bounding box center [213, 336] width 13 height 13
checkbox input "true"
click at [215, 370] on label "Acceso al Punto de venta Posibilidad de autenticarse en el POS mediante PIN." at bounding box center [337, 379] width 261 height 26
click at [215, 373] on input "Acceso al Punto de venta Posibilidad de autenticarse en el POS mediante PIN." at bounding box center [213, 379] width 13 height 13
checkbox input "true"
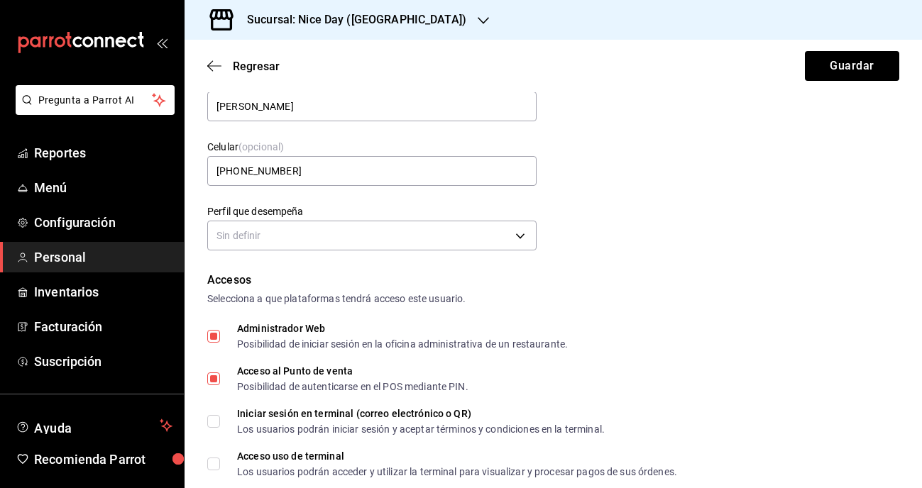
click at [212, 418] on input "Iniciar sesión en terminal (correo electrónico o QR) Los usuarios podrán inicia…" at bounding box center [213, 421] width 13 height 13
checkbox input "true"
click at [214, 459] on input "Acceso uso de terminal Los usuarios podrán acceder y utilizar la terminal para …" at bounding box center [213, 464] width 13 height 13
checkbox input "true"
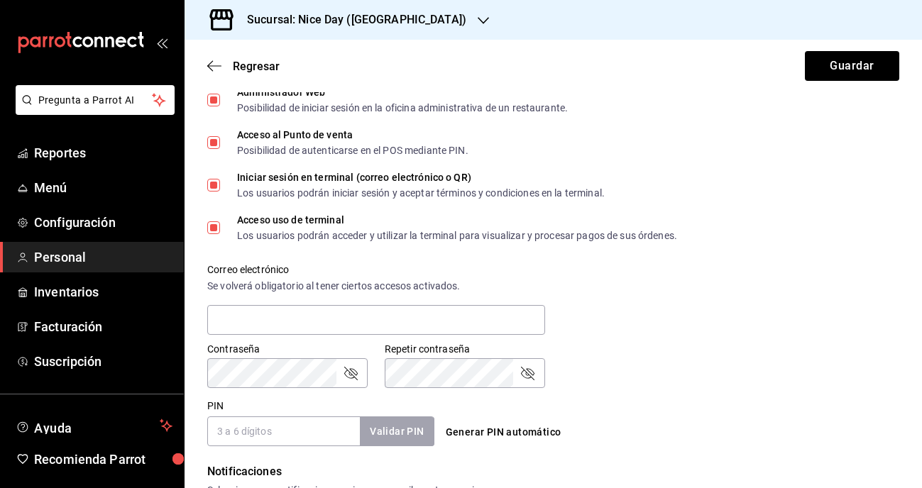
scroll to position [387, 0]
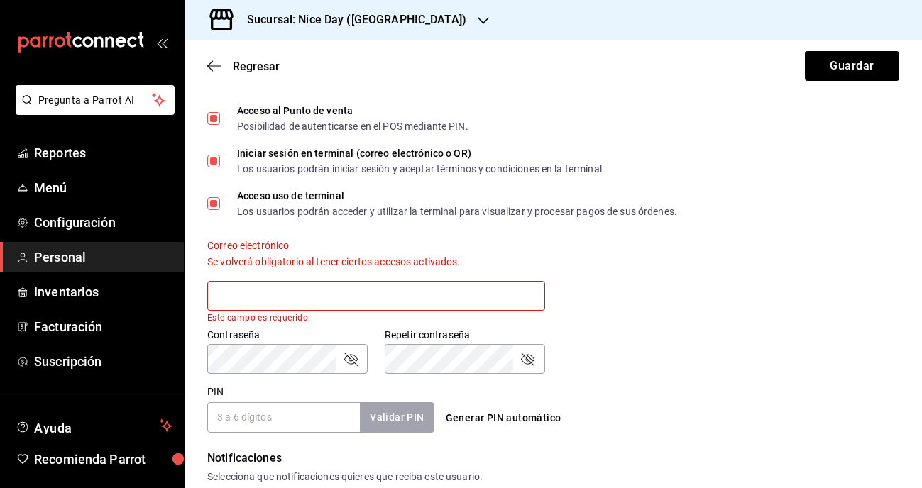
paste input "[EMAIL_ADDRESS][DOMAIN_NAME]"
type input "[EMAIL_ADDRESS][DOMAIN_NAME]"
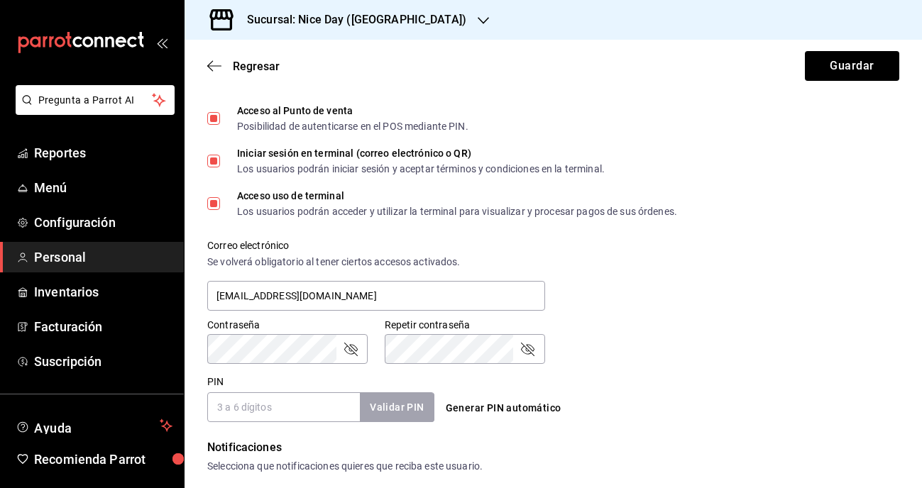
click at [292, 408] on input "PIN" at bounding box center [283, 408] width 153 height 30
type input "0987"
click at [378, 415] on button "Validar PIN" at bounding box center [395, 408] width 75 height 31
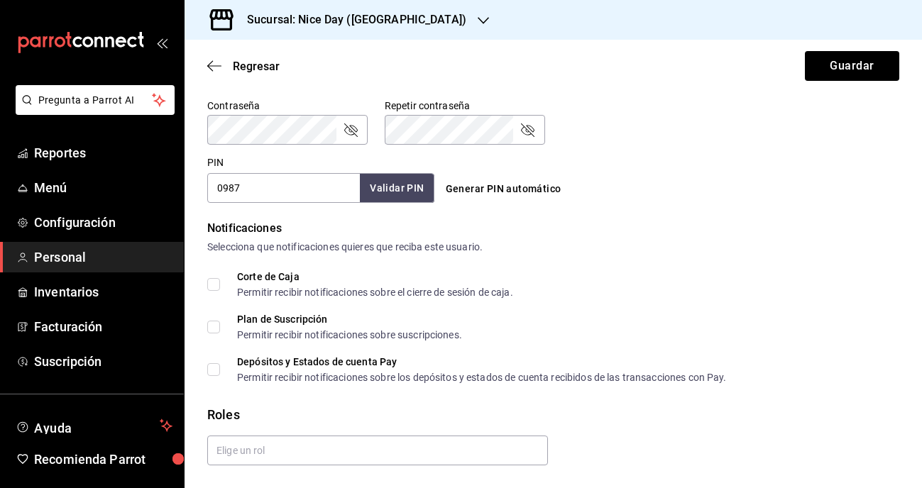
scroll to position [615, 0]
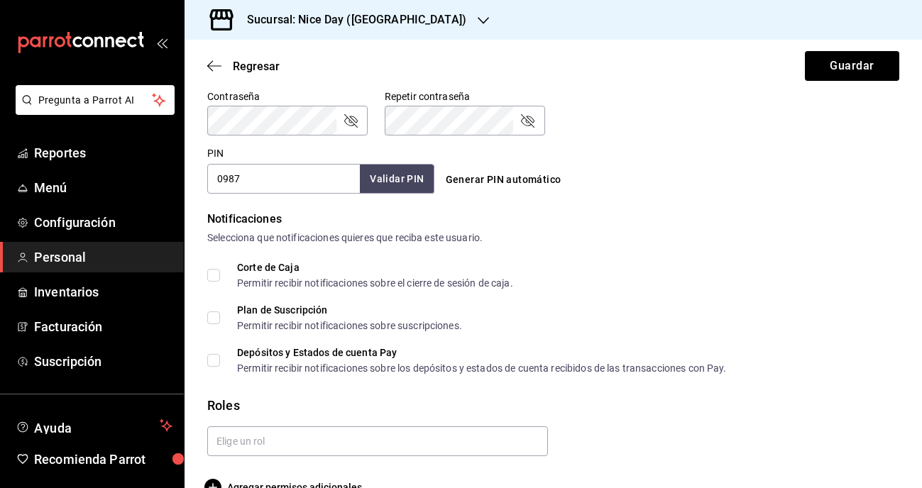
click at [212, 366] on input "Depósitos y Estados de cuenta Pay Permitir recibir notificaciones sobre los dep…" at bounding box center [213, 360] width 13 height 13
checkbox input "true"
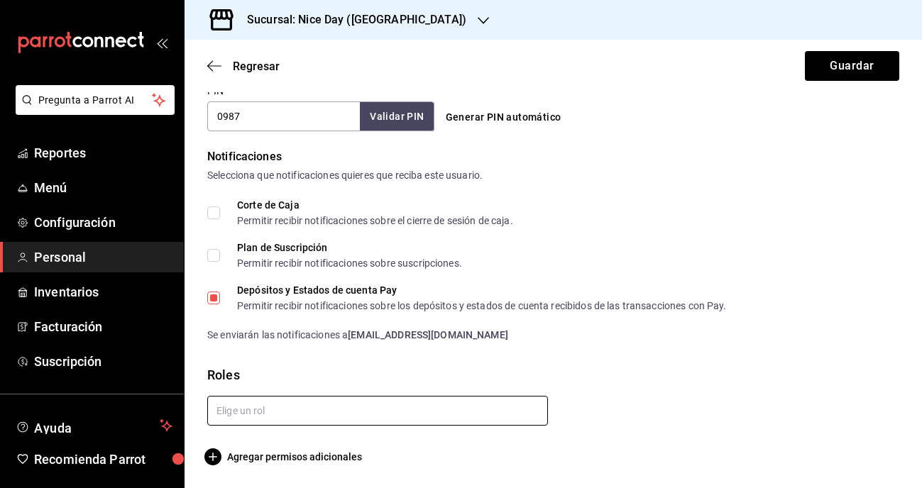
scroll to position [678, 0]
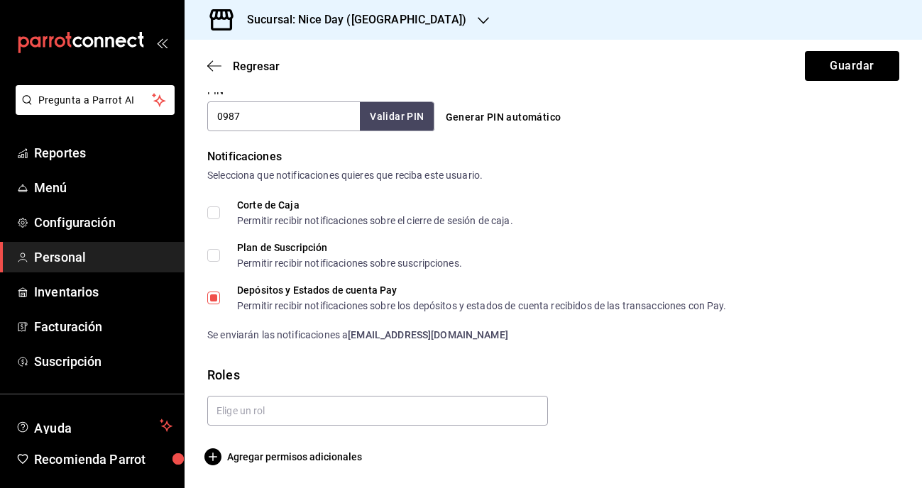
click at [214, 214] on input "Corte de Caja Permitir recibir notificaciones sobre el cierre de sesión de caja." at bounding box center [213, 213] width 13 height 13
checkbox input "false"
click at [207, 461] on icon "button" at bounding box center [212, 457] width 17 height 17
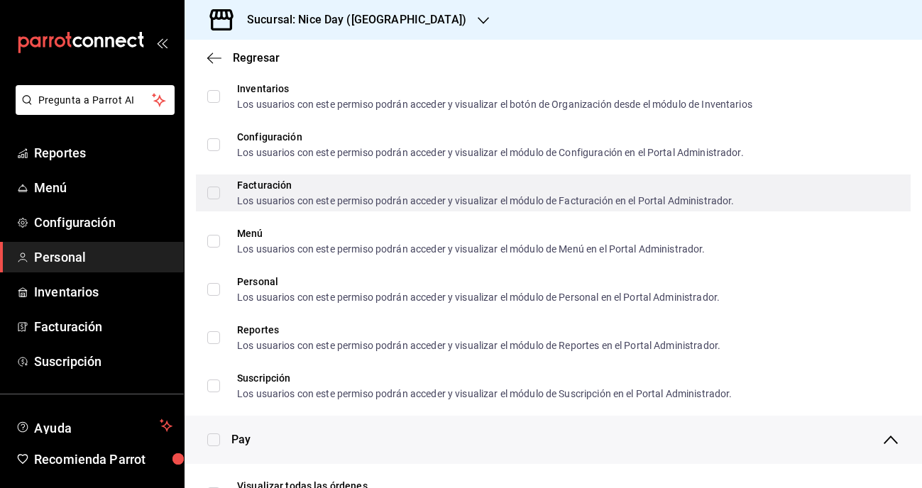
click at [213, 192] on input "Facturación Los usuarios con este permiso podrán acceder y visualizar el módulo…" at bounding box center [213, 193] width 13 height 13
checkbox input "true"
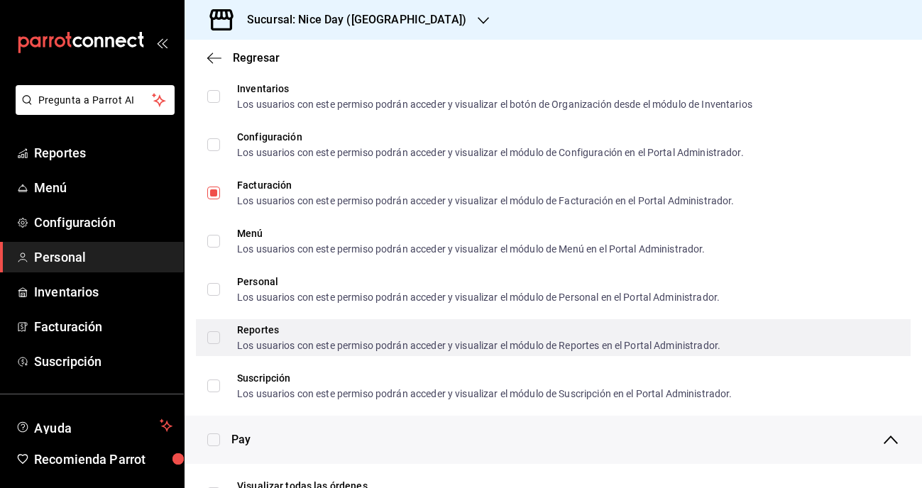
click at [217, 337] on input "Reportes Los usuarios con este permiso podrán acceder y visualizar el módulo de…" at bounding box center [213, 337] width 13 height 13
checkbox input "true"
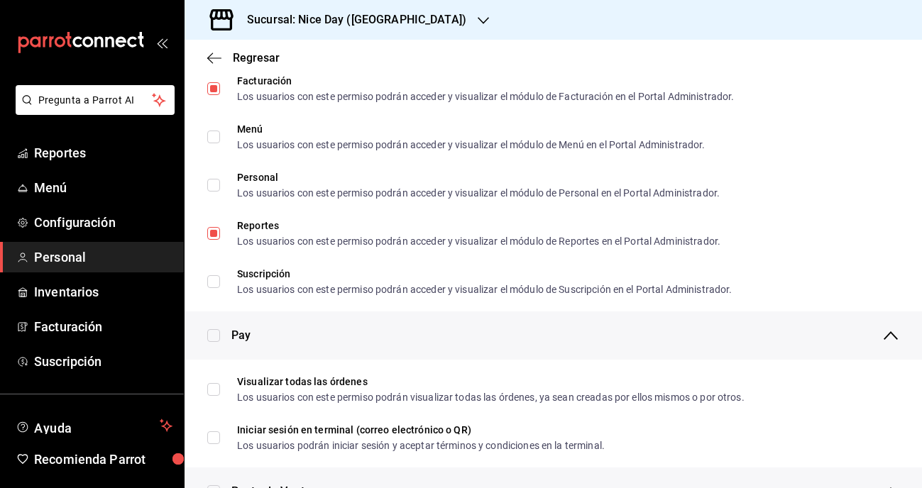
scroll to position [787, 0]
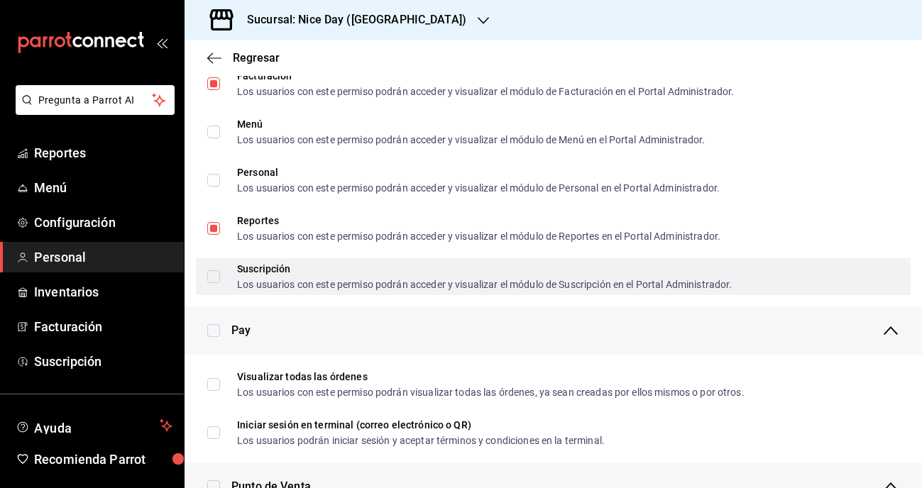
click at [216, 280] on input "Suscripción Los usuarios con este permiso podrán acceder y visualizar el módulo…" at bounding box center [213, 276] width 13 height 13
checkbox input "true"
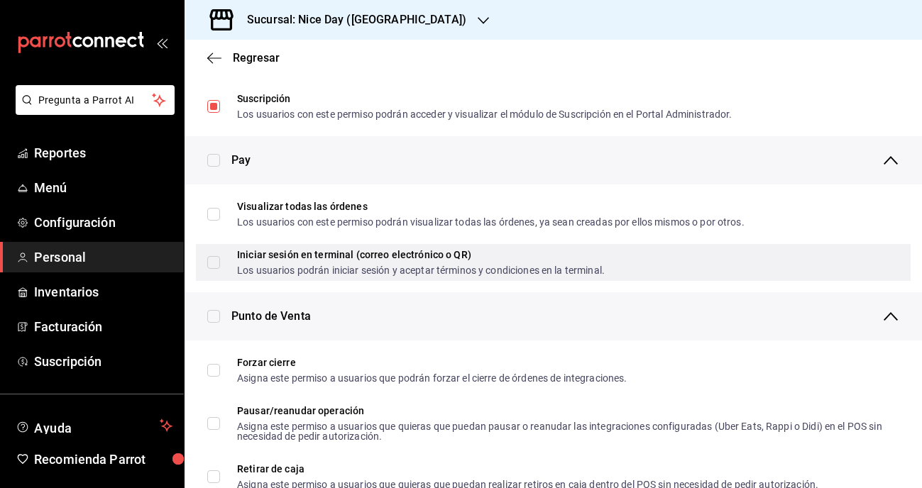
scroll to position [982, 0]
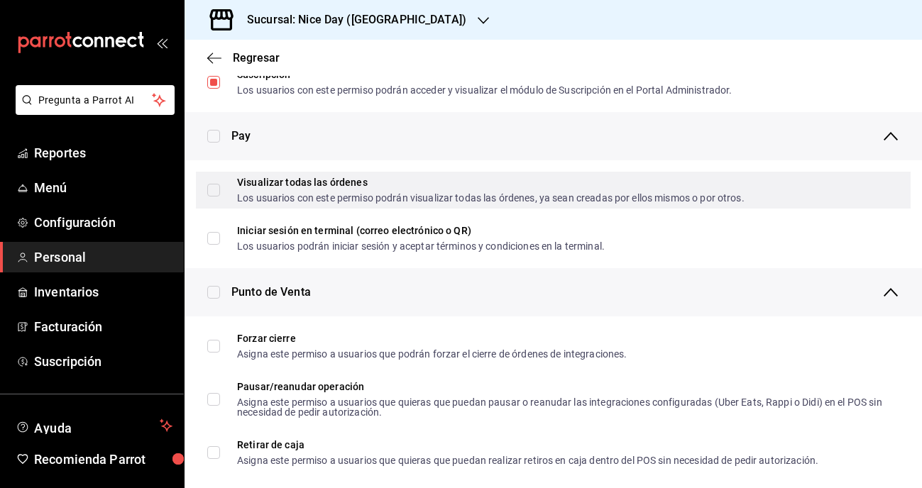
click at [216, 193] on input "Visualizar todas las órdenes Los usuarios con este permiso podrán visualizar to…" at bounding box center [213, 190] width 13 height 13
checkbox input "false"
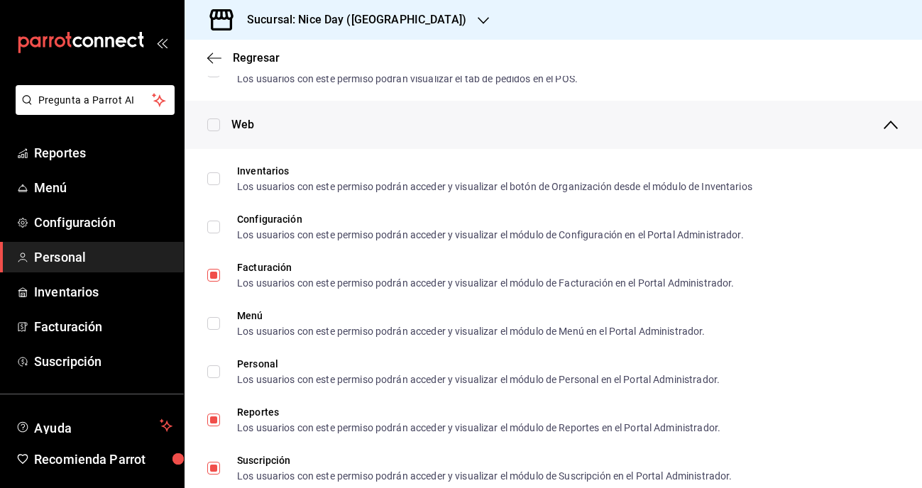
scroll to position [598, 0]
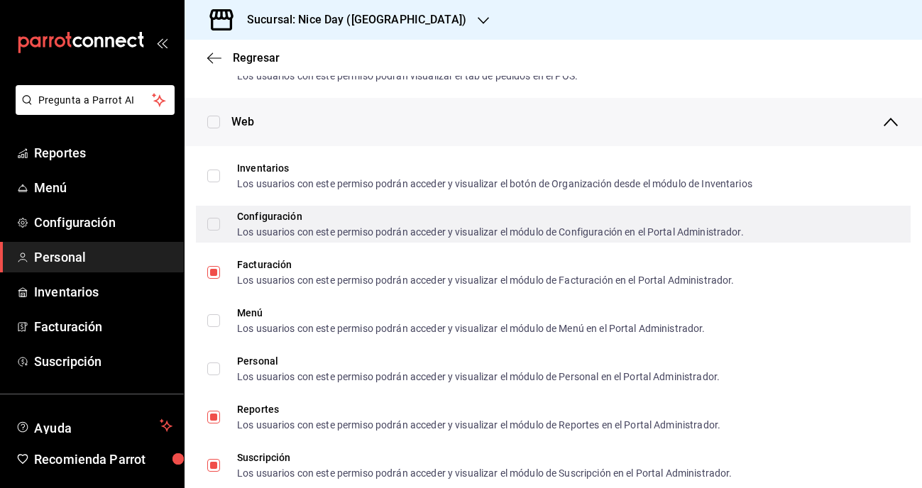
click at [219, 230] on label "Configuración Los usuarios con este permiso podrán acceder y visualizar el módu…" at bounding box center [475, 225] width 537 height 26
click at [219, 230] on input "Configuración Los usuarios con este permiso podrán acceder y visualizar el módu…" at bounding box center [213, 224] width 13 height 13
click at [210, 224] on input "Configuración Los usuarios con este permiso podrán acceder y visualizar el módu…" at bounding box center [213, 224] width 13 height 13
checkbox input "true"
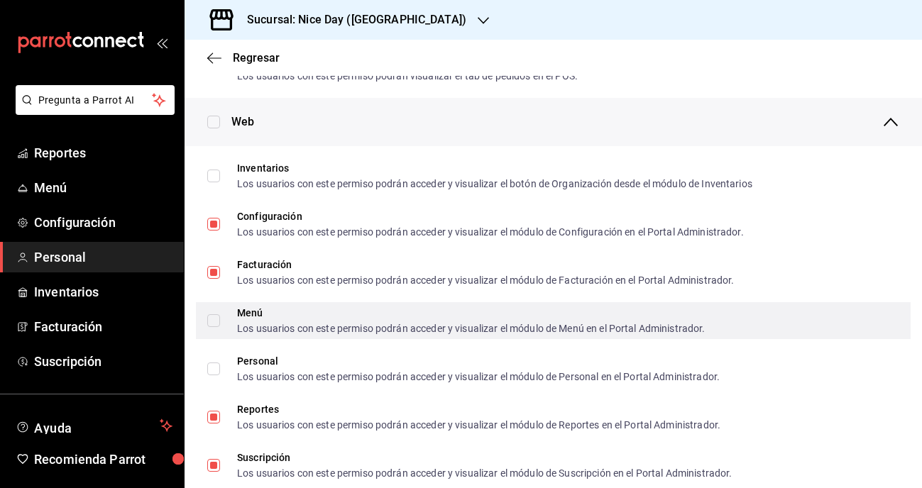
click at [209, 323] on input "Menú Los usuarios con este permiso podrán acceder y visualizar el módulo de Men…" at bounding box center [213, 320] width 13 height 13
checkbox input "true"
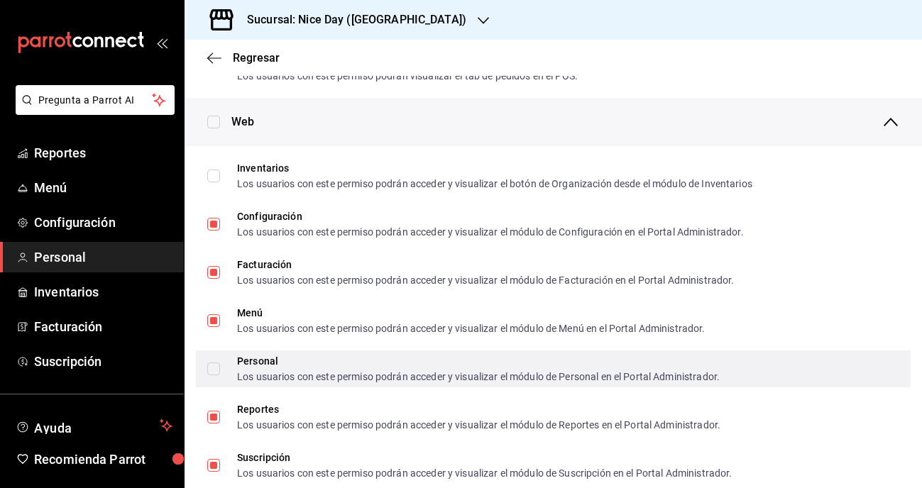
click at [215, 369] on input "Personal Los usuarios con este permiso podrán acceder y visualizar el módulo de…" at bounding box center [213, 369] width 13 height 13
checkbox input "true"
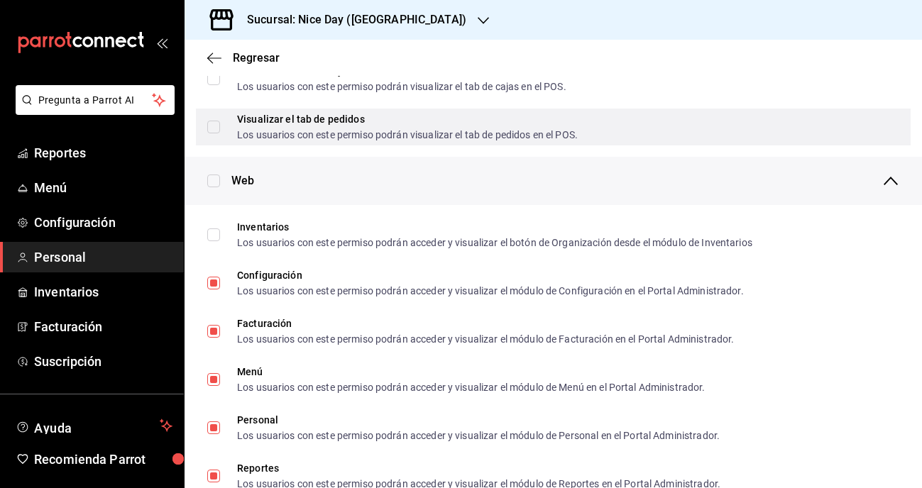
scroll to position [532, 0]
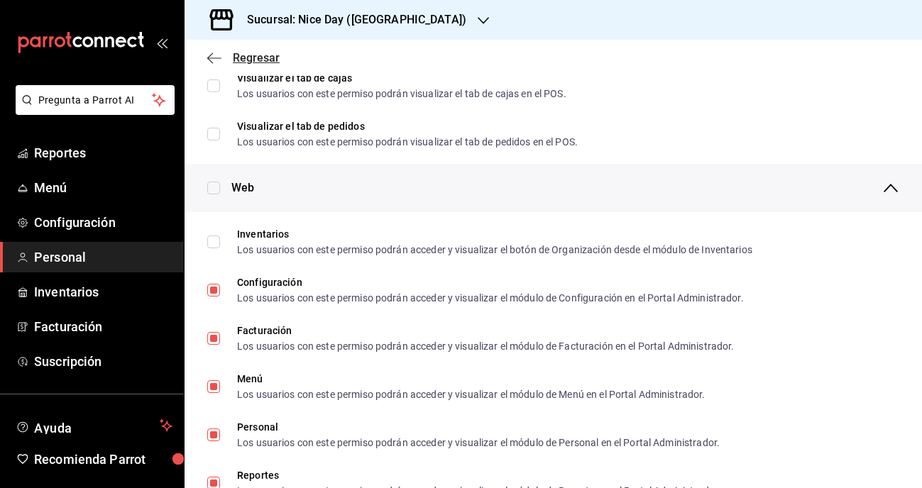
click at [221, 55] on icon "button" at bounding box center [214, 58] width 14 height 13
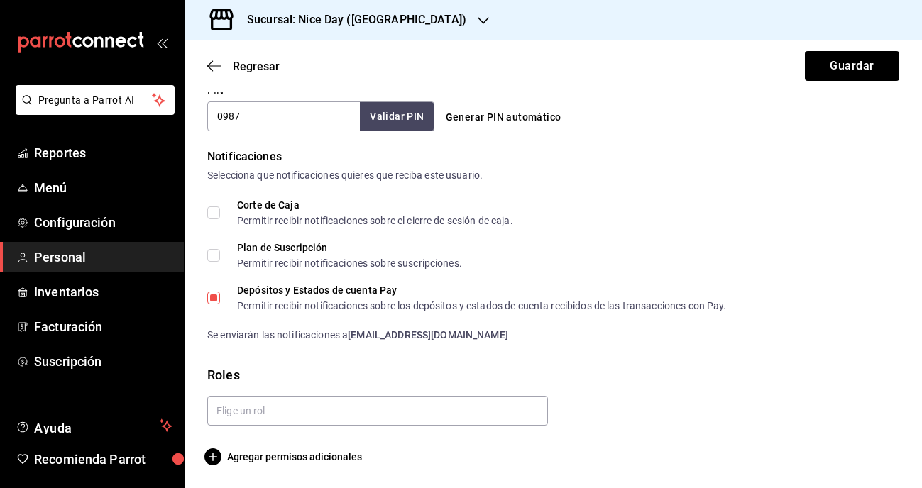
scroll to position [678, 0]
click at [862, 68] on button "Guardar" at bounding box center [852, 66] width 94 height 30
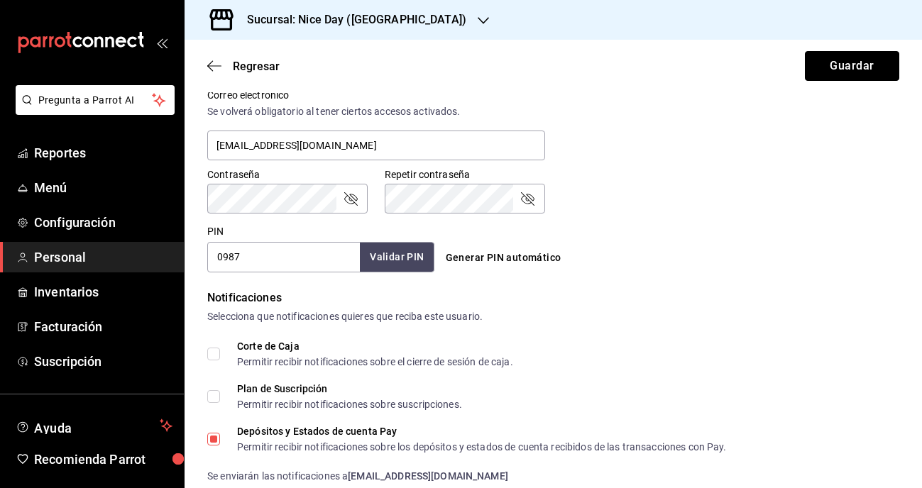
scroll to position [534, 0]
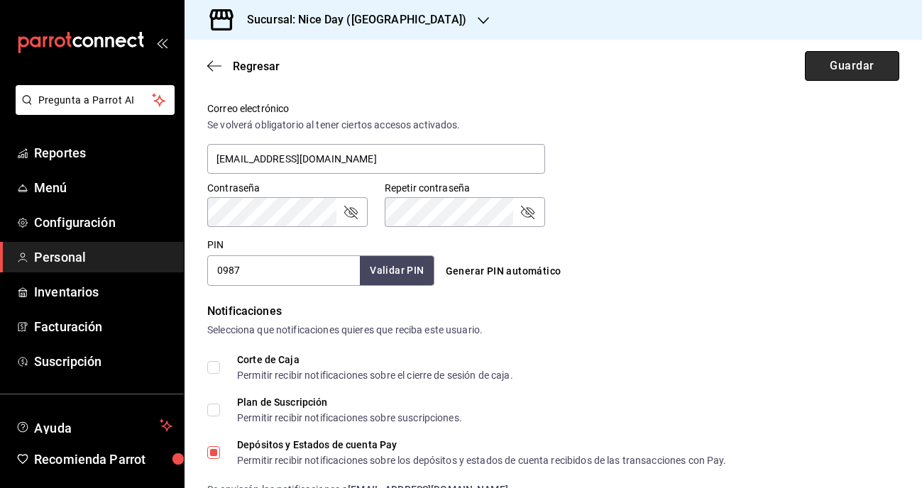
click at [821, 73] on button "Guardar" at bounding box center [852, 66] width 94 height 30
click at [704, 251] on div "PIN 0987 Validar PIN ​ Generar PIN automático" at bounding box center [551, 259] width 698 height 53
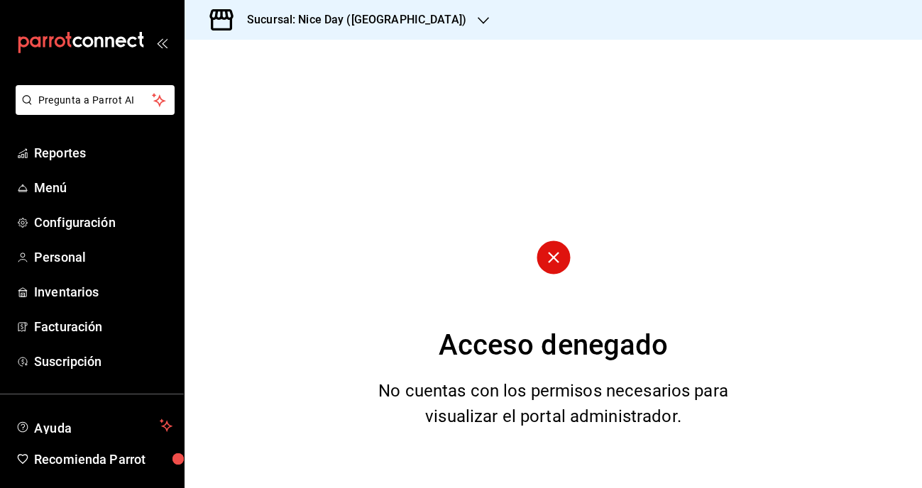
click at [478, 21] on icon "button" at bounding box center [483, 20] width 11 height 11
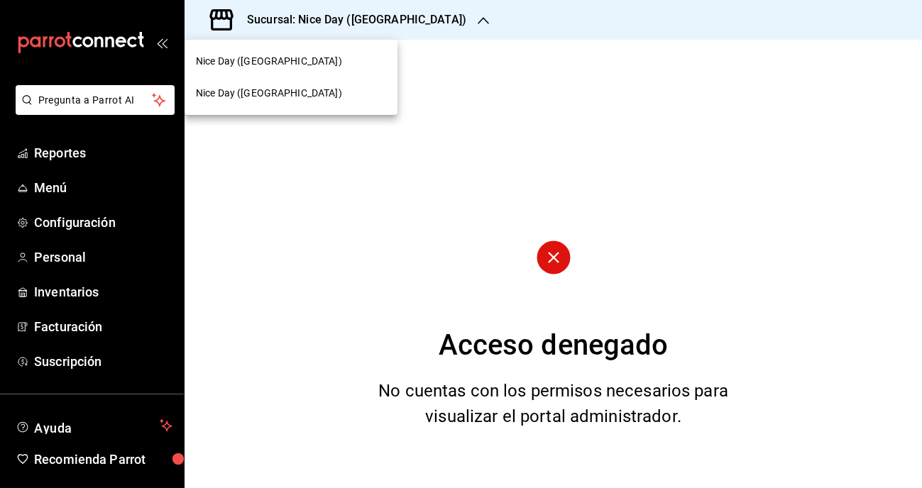
click at [73, 262] on div at bounding box center [461, 244] width 922 height 488
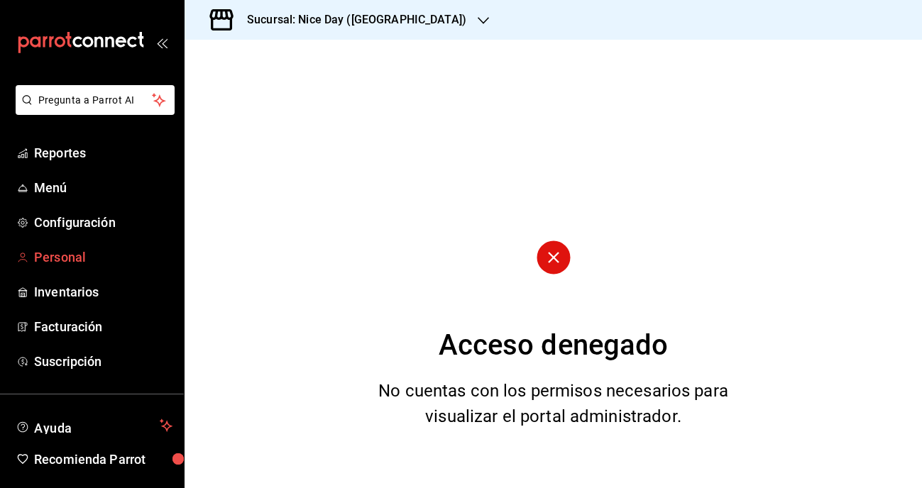
click at [59, 262] on span "Personal" at bounding box center [103, 257] width 138 height 19
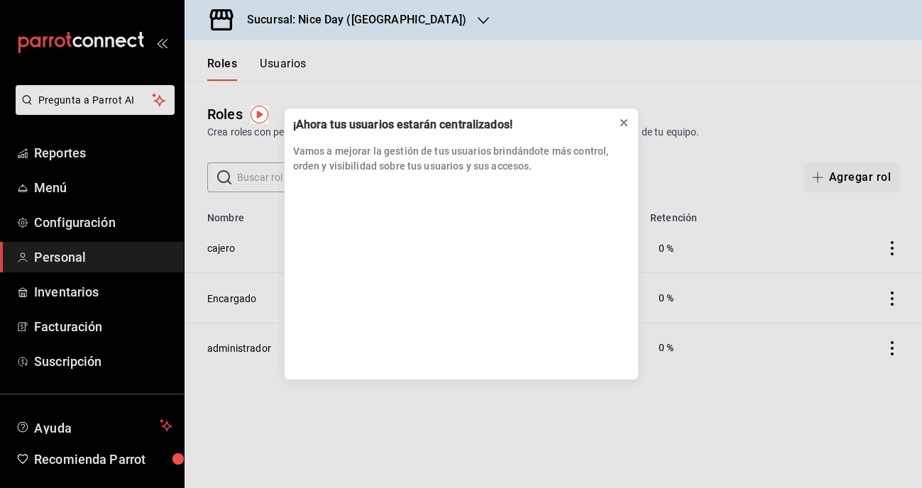
click at [624, 121] on icon at bounding box center [623, 122] width 11 height 11
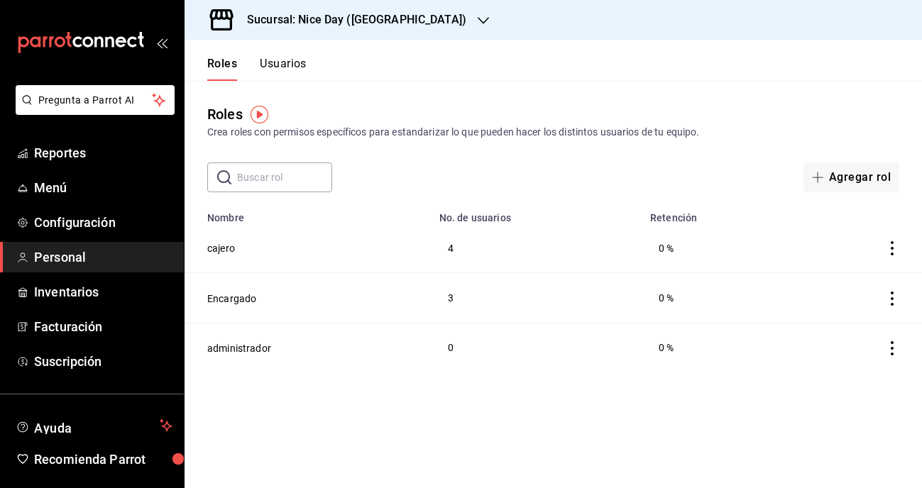
click at [285, 67] on button "Usuarios" at bounding box center [283, 69] width 47 height 24
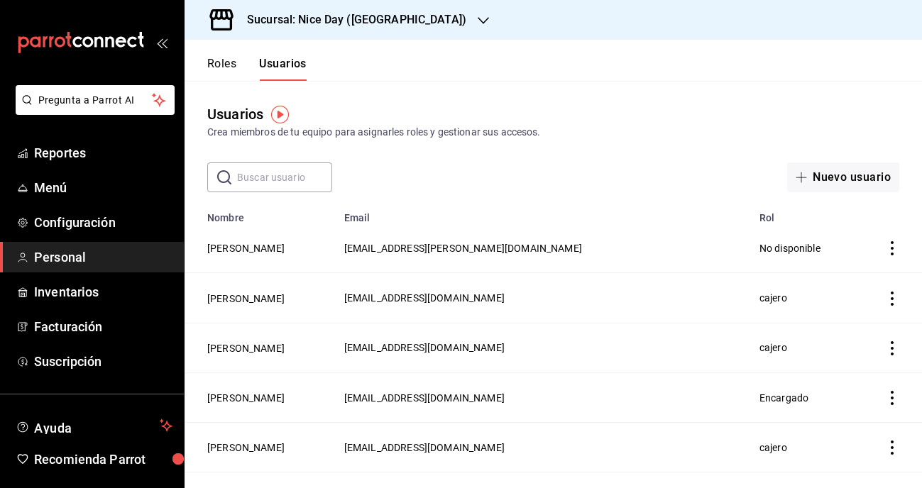
click at [359, 23] on h3 "Sucursal: Nice Day ([GEOGRAPHIC_DATA])" at bounding box center [351, 19] width 231 height 17
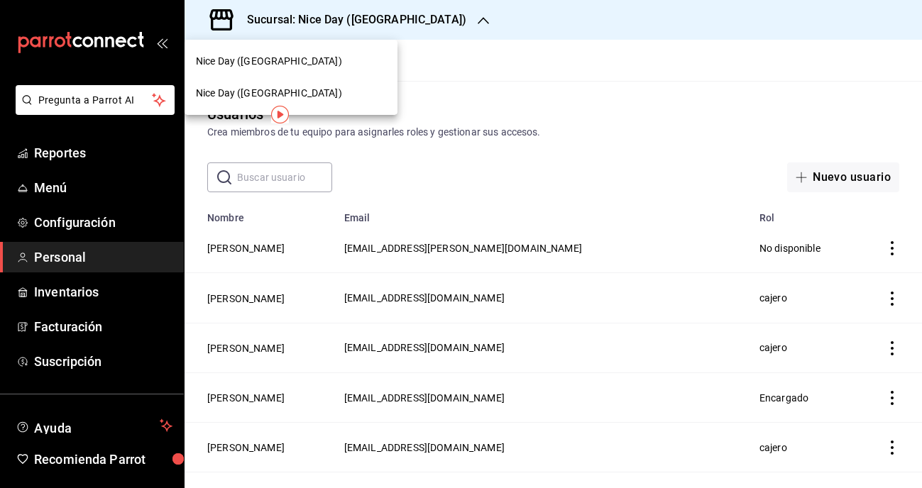
click at [242, 68] on span "Nice Day ([GEOGRAPHIC_DATA])" at bounding box center [269, 61] width 146 height 15
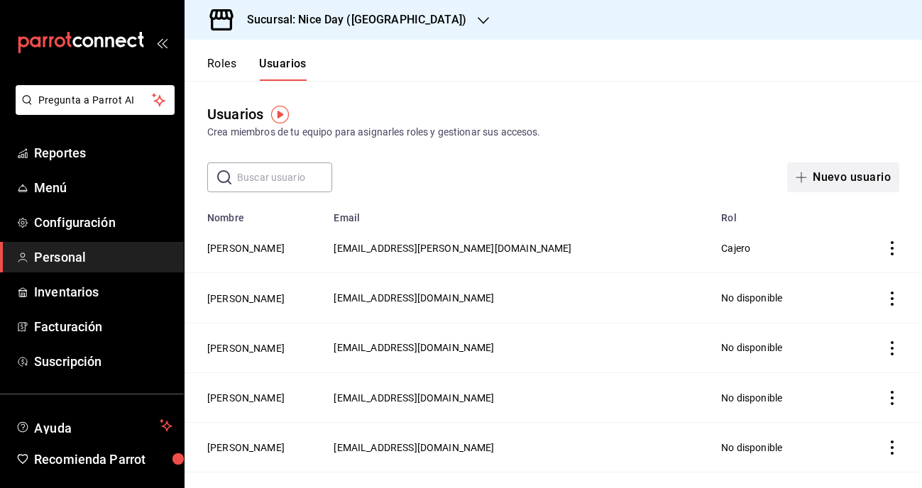
click at [823, 175] on button "Nuevo usuario" at bounding box center [843, 178] width 112 height 30
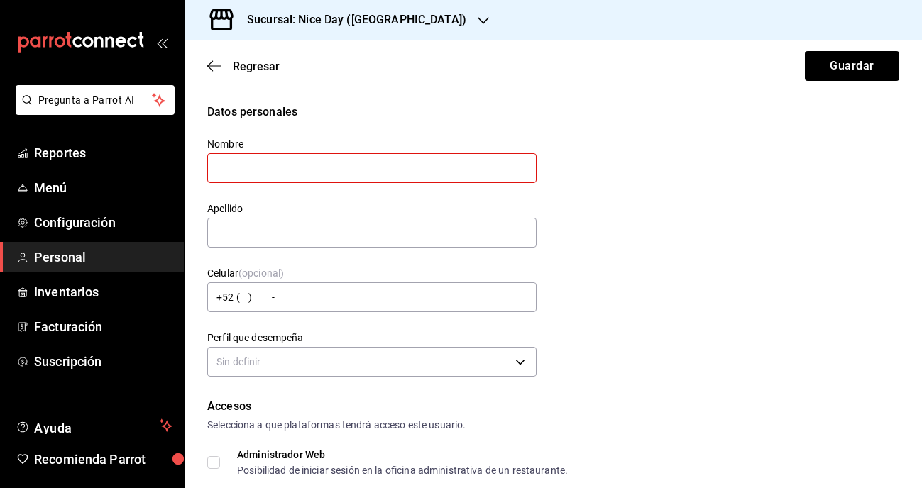
click at [312, 183] on div "Nombre" at bounding box center [371, 162] width 329 height 48
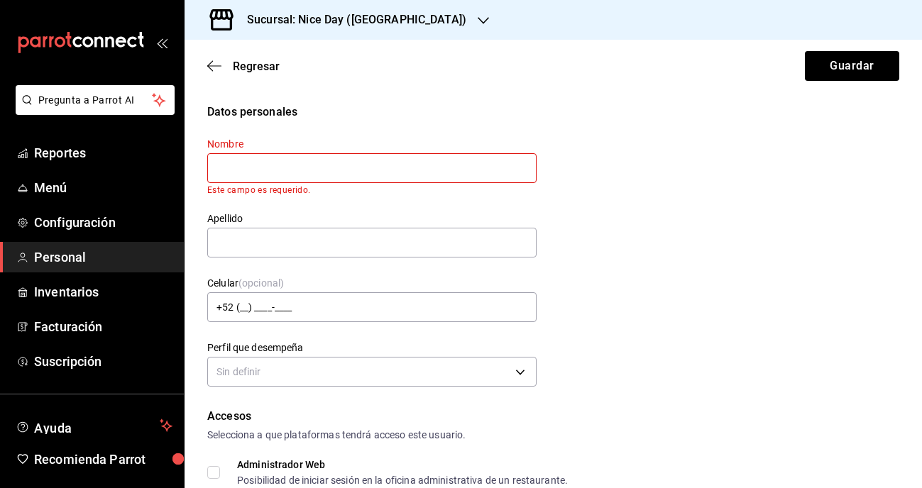
click at [304, 175] on input "text" at bounding box center [371, 168] width 329 height 30
type input "L"
drag, startPoint x: 229, startPoint y: 165, endPoint x: 192, endPoint y: 166, distance: 37.6
click at [192, 166] on div "Nombre g¿Guadalup Este campo es requerido." at bounding box center [363, 158] width 346 height 75
click at [282, 170] on input "[PERSON_NAME]" at bounding box center [371, 168] width 329 height 30
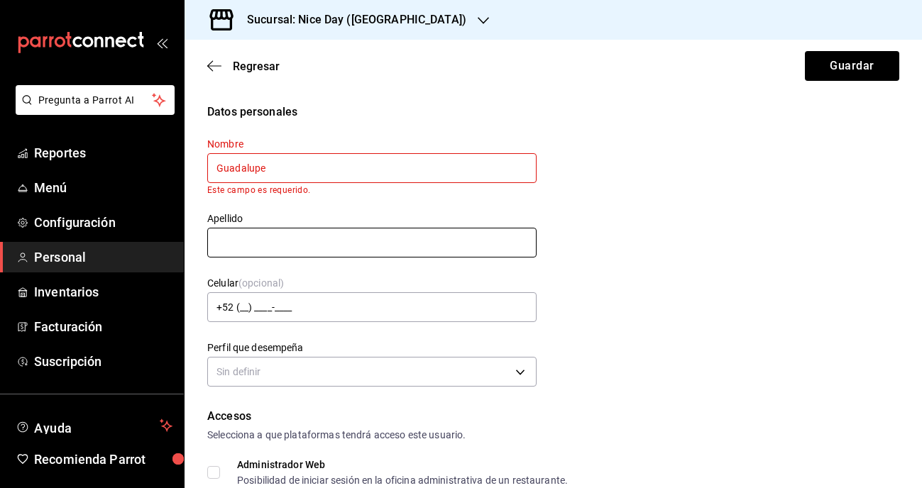
type input "Guadalupe"
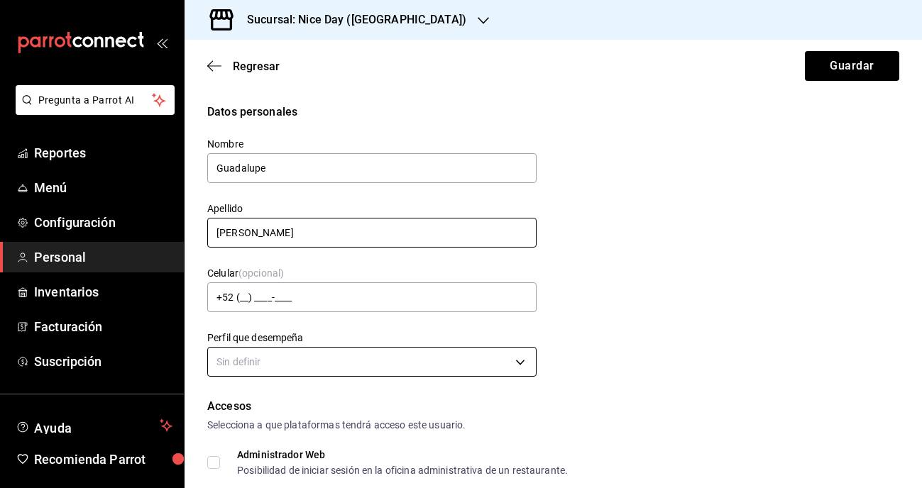
type input "[PERSON_NAME]"
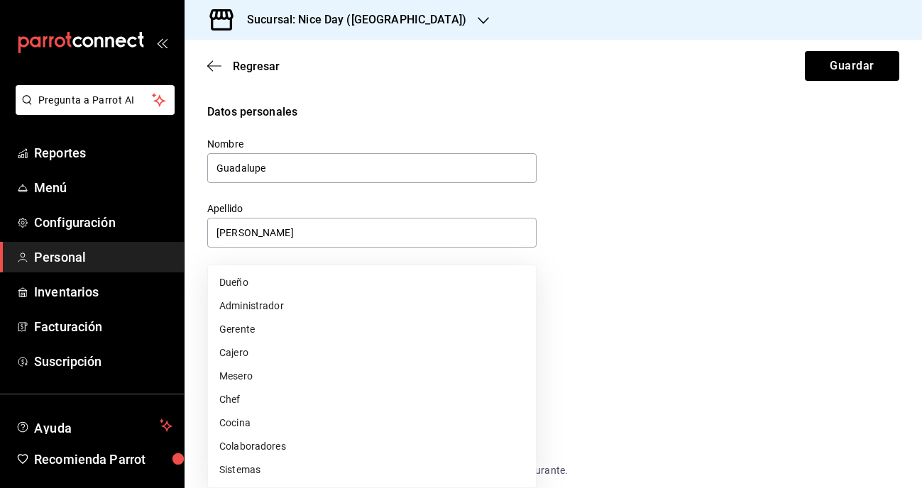
click at [258, 374] on body "Pregunta a Parrot AI Reportes Menú Configuración Personal Inventarios Facturaci…" at bounding box center [461, 244] width 922 height 488
click at [631, 266] on div at bounding box center [461, 244] width 922 height 488
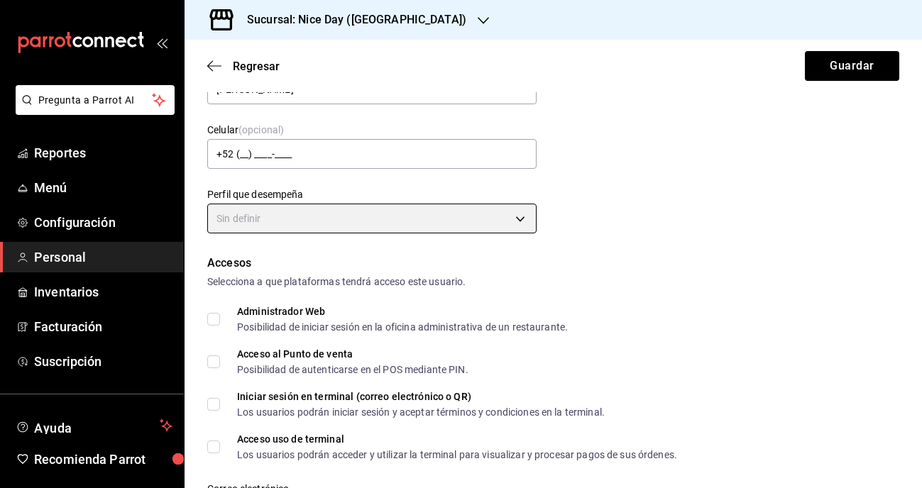
scroll to position [153, 0]
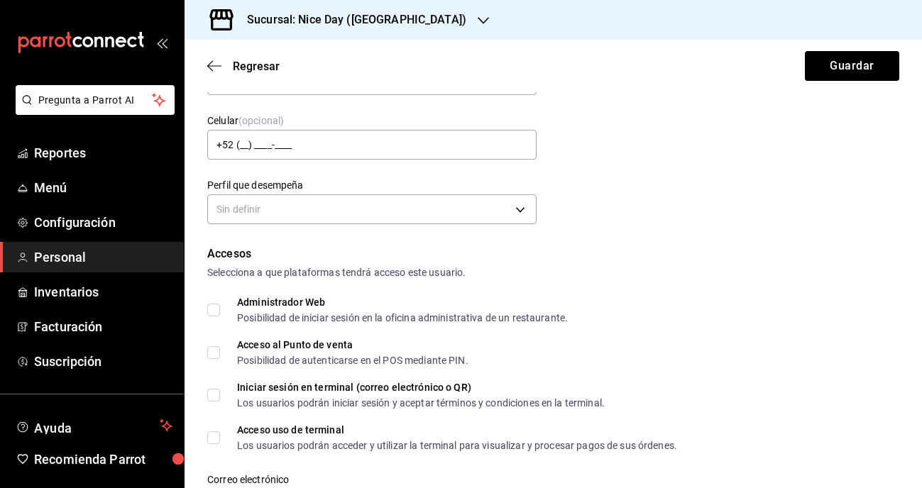
click at [219, 310] on input "Administrador Web Posibilidad de iniciar sesión en la oficina administrativa de…" at bounding box center [213, 310] width 13 height 13
checkbox input "true"
click at [210, 353] on input "Acceso al Punto de venta Posibilidad de autenticarse en el POS mediante PIN." at bounding box center [213, 352] width 13 height 13
checkbox input "true"
click at [215, 394] on input "Iniciar sesión en terminal (correo electrónico o QR) Los usuarios podrán inicia…" at bounding box center [213, 395] width 13 height 13
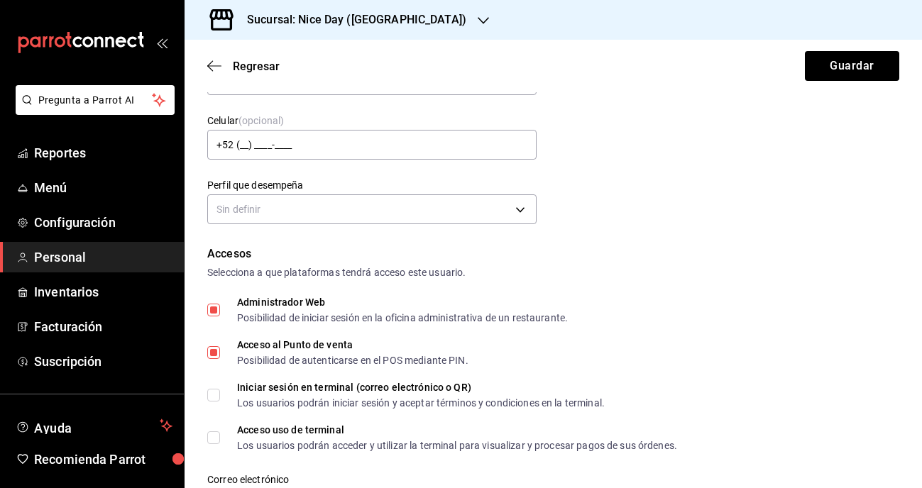
checkbox input "true"
click at [214, 442] on input "Acceso uso de terminal Los usuarios podrán acceder y utilizar la terminal para …" at bounding box center [213, 438] width 13 height 13
checkbox input "true"
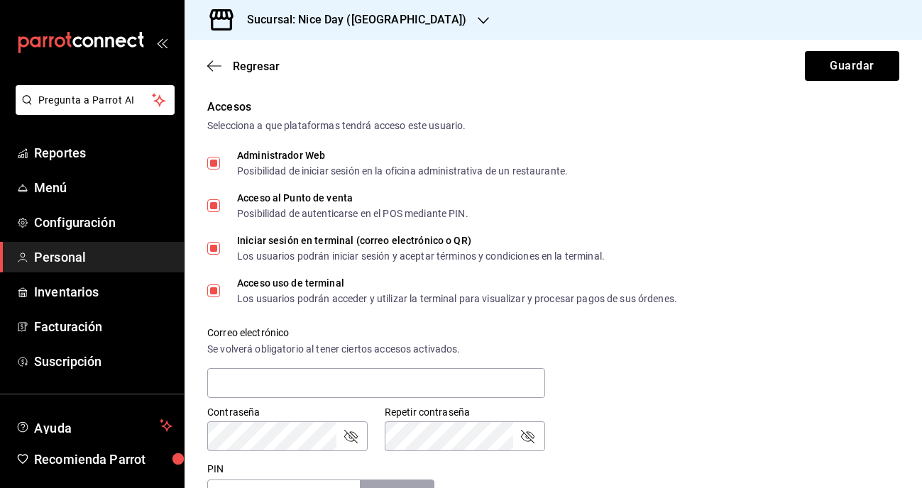
scroll to position [312, 0]
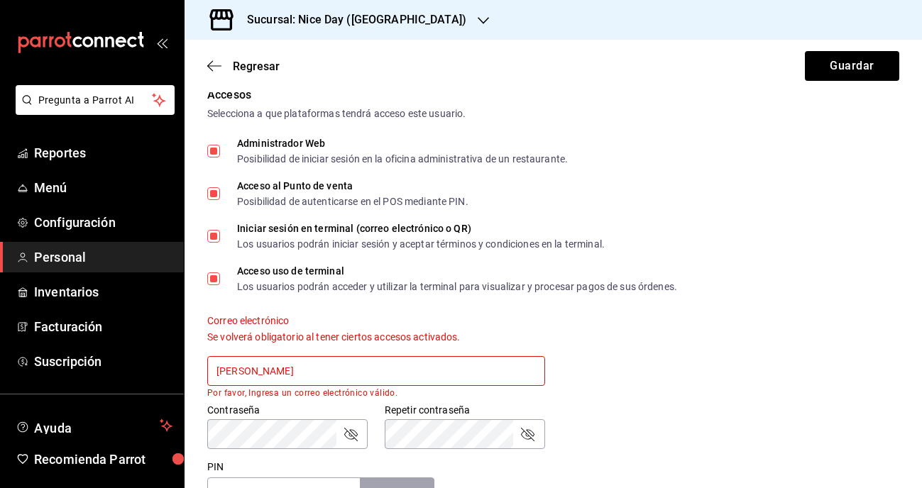
drag, startPoint x: 281, startPoint y: 375, endPoint x: 205, endPoint y: 373, distance: 76.0
click at [205, 373] on div "Correo electrónico Se volverá obligatorio al tener ciertos accesos activados. l…" at bounding box center [367, 347] width 355 height 101
paste input "vicente27@gm"
type input "[EMAIL_ADDRESS][DOMAIN_NAME]"
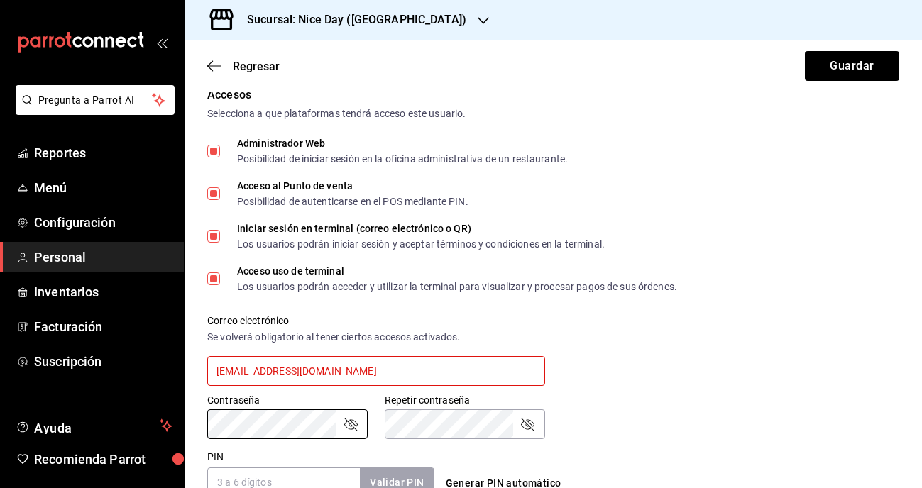
click at [275, 441] on div "Accesos Selecciona a que plataformas tendrá acceso este usuario. Administrador …" at bounding box center [553, 292] width 692 height 411
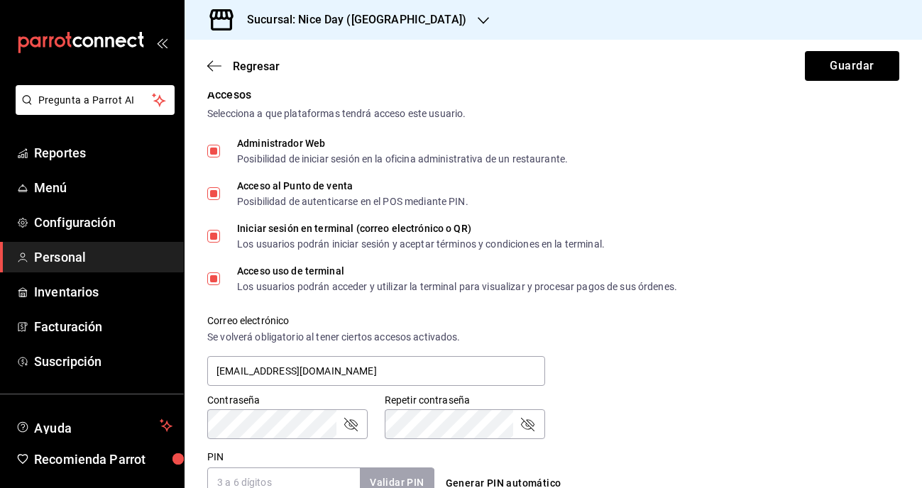
click at [349, 423] on icon "passwordField" at bounding box center [350, 424] width 13 height 13
click at [273, 477] on input "PIN" at bounding box center [283, 483] width 153 height 30
type input "0987"
click at [405, 481] on button "Validar PIN" at bounding box center [395, 482] width 75 height 31
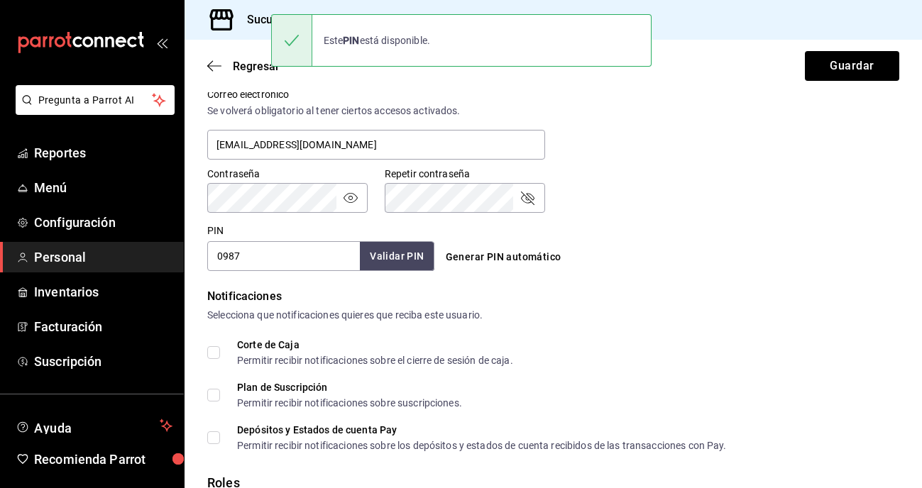
scroll to position [628, 0]
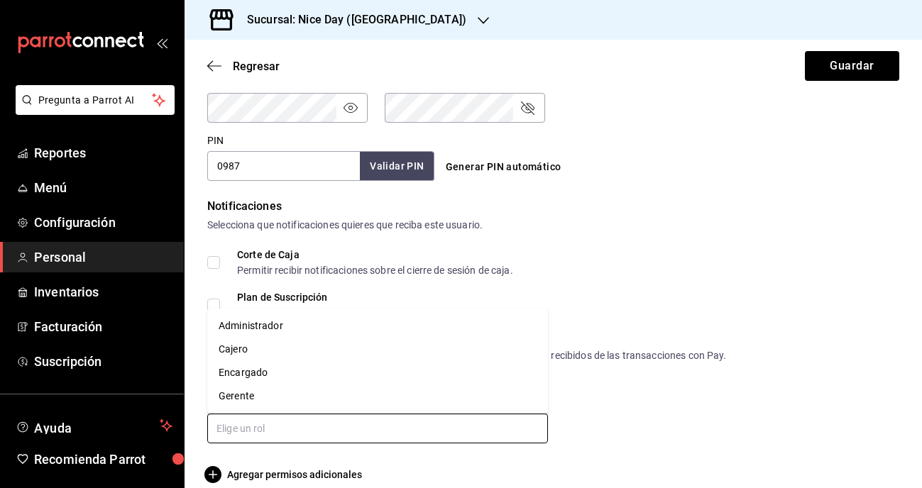
click at [229, 428] on input "text" at bounding box center [377, 429] width 341 height 30
click at [254, 326] on li "Administrador" at bounding box center [377, 325] width 341 height 23
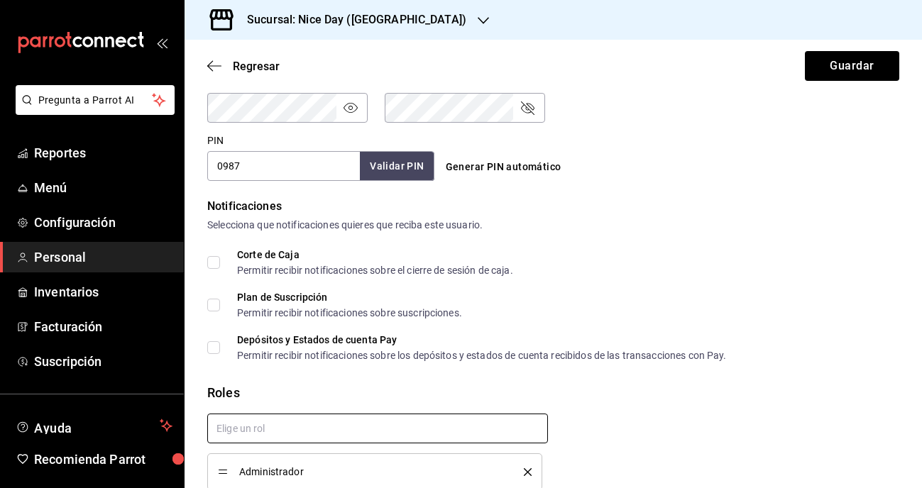
checkbox input "true"
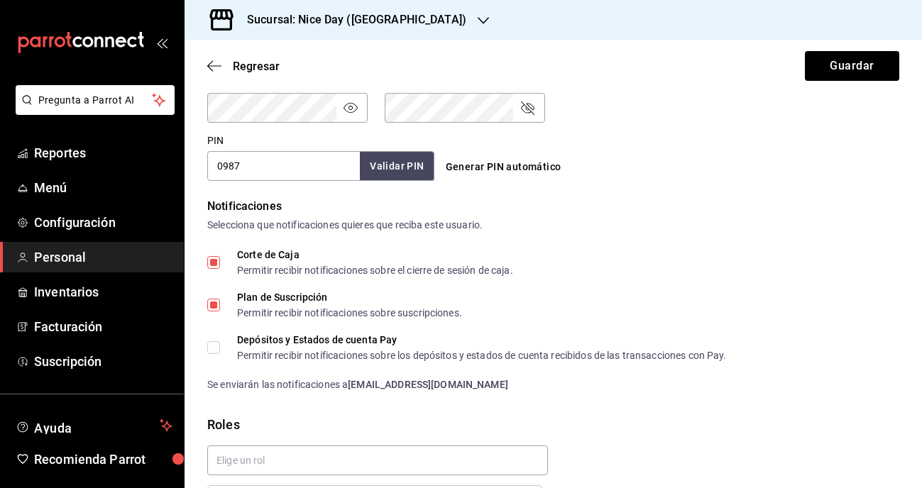
click at [644, 235] on div "Notificaciones Selecciona que notificaciones quieres que reciba este usuario. C…" at bounding box center [553, 295] width 692 height 194
click at [833, 70] on button "Guardar" at bounding box center [852, 66] width 94 height 30
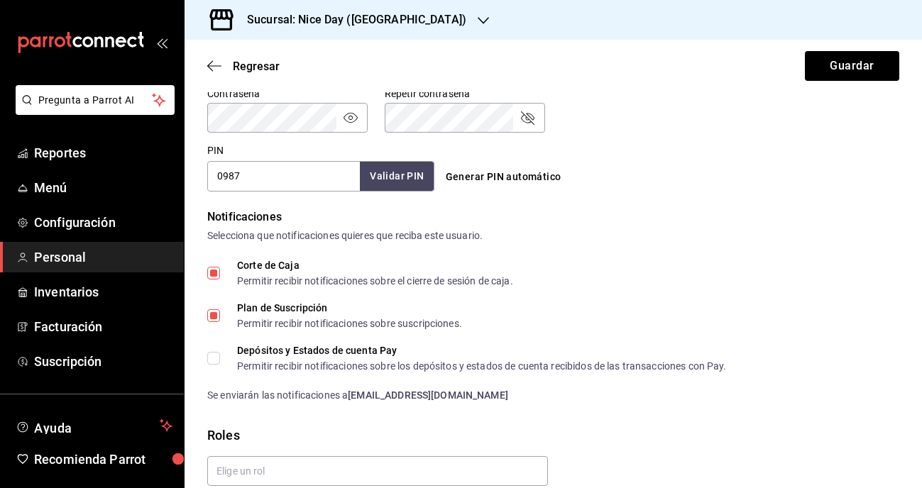
click at [215, 357] on input "Depósitos y Estados de cuenta Pay Permitir recibir notificaciones sobre los dep…" at bounding box center [213, 358] width 13 height 13
checkbox input "true"
click at [830, 67] on button "Guardar" at bounding box center [852, 66] width 94 height 30
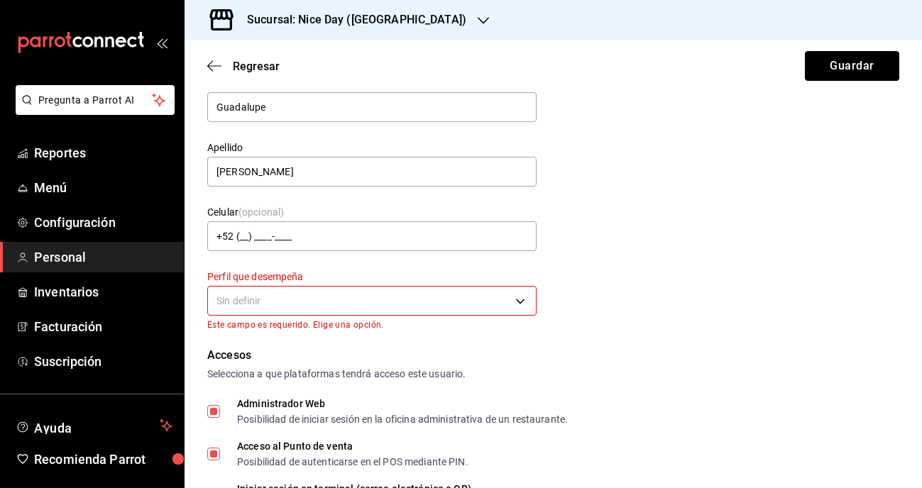
scroll to position [12, 0]
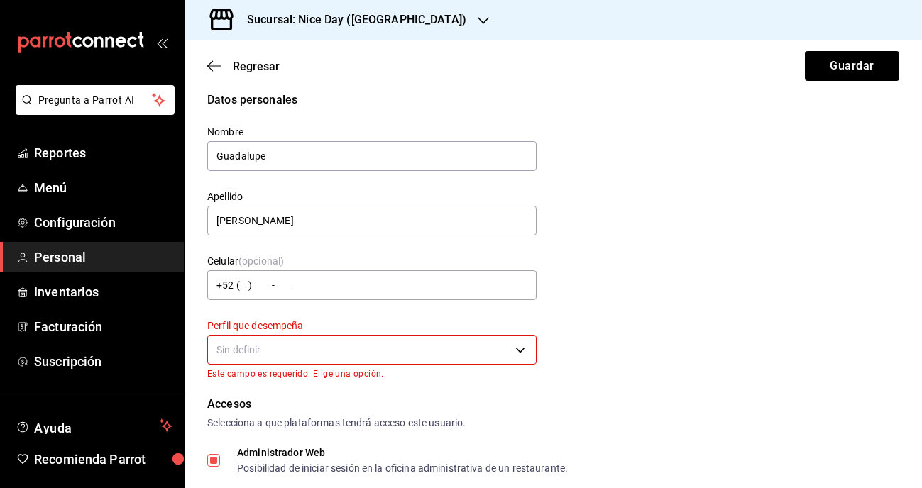
click at [438, 351] on body "Pregunta a Parrot AI Reportes Menú Configuración Personal Inventarios Facturaci…" at bounding box center [461, 244] width 922 height 488
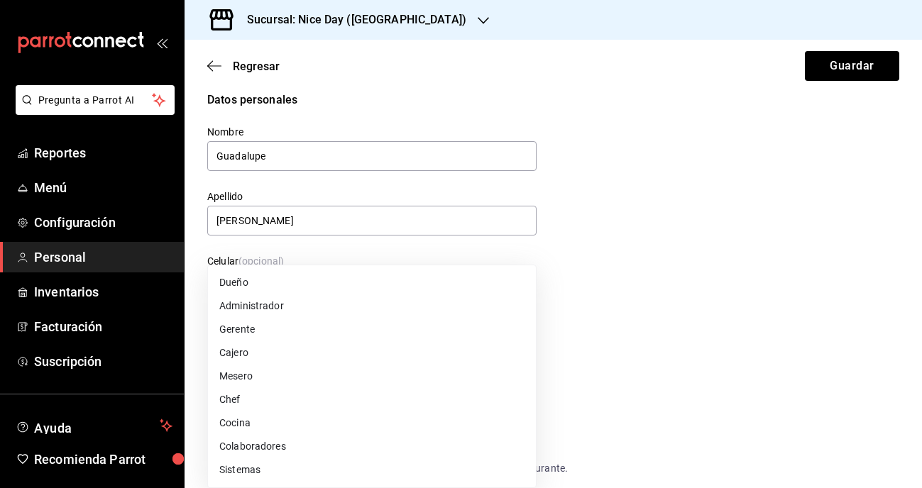
click at [251, 307] on li "Administrador" at bounding box center [372, 306] width 328 height 23
type input "ADMIN"
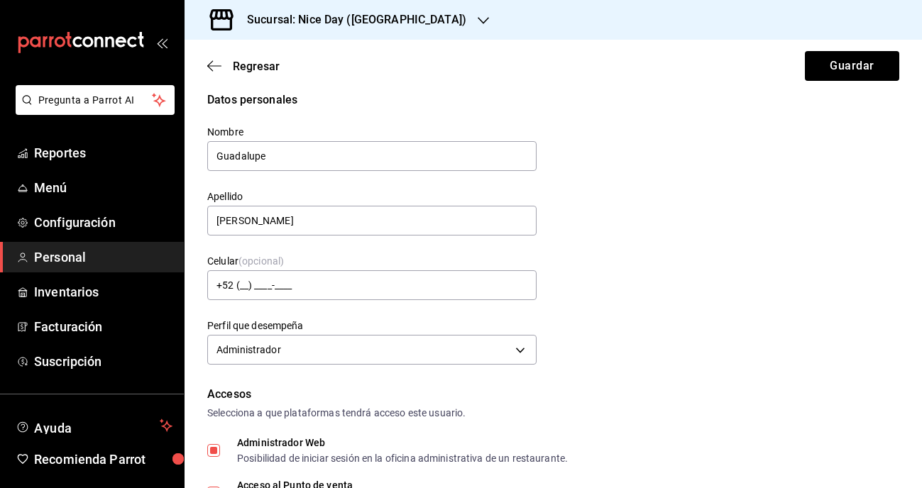
click at [712, 234] on div "Datos personales Nombre Guadalupe Apellido Vicente Celular (opcional) +52 (__) …" at bounding box center [553, 231] width 692 height 278
click at [833, 74] on button "Guardar" at bounding box center [852, 66] width 94 height 30
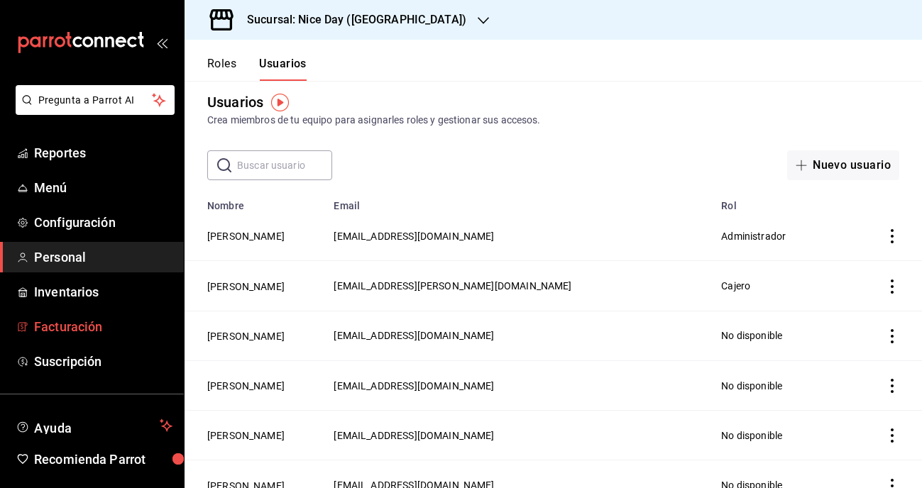
click at [74, 323] on span "Facturación" at bounding box center [103, 326] width 138 height 19
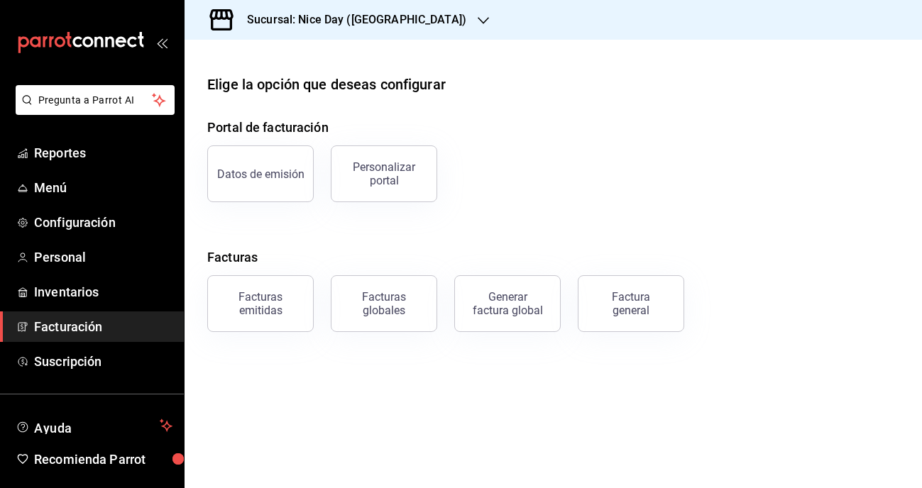
click at [374, 26] on h3 "Sucursal: Nice Day ([GEOGRAPHIC_DATA])" at bounding box center [351, 19] width 231 height 17
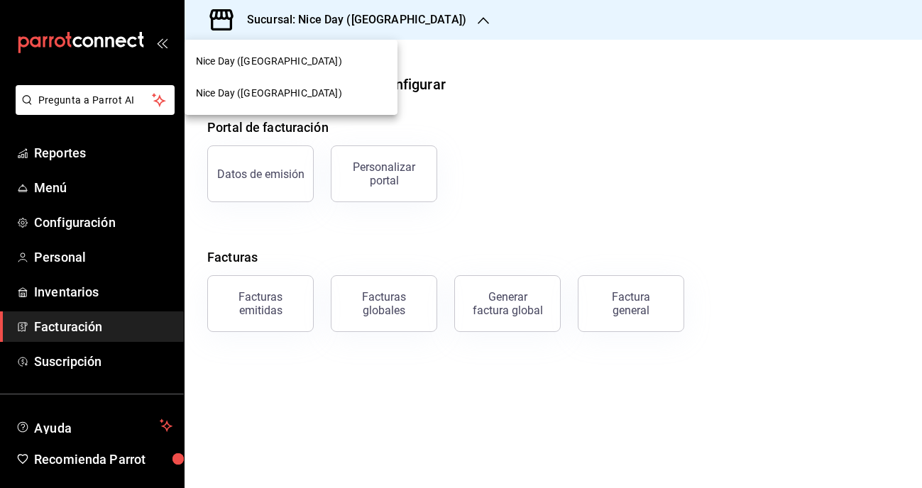
click at [255, 91] on span "Nice Day ([GEOGRAPHIC_DATA])" at bounding box center [269, 93] width 146 height 15
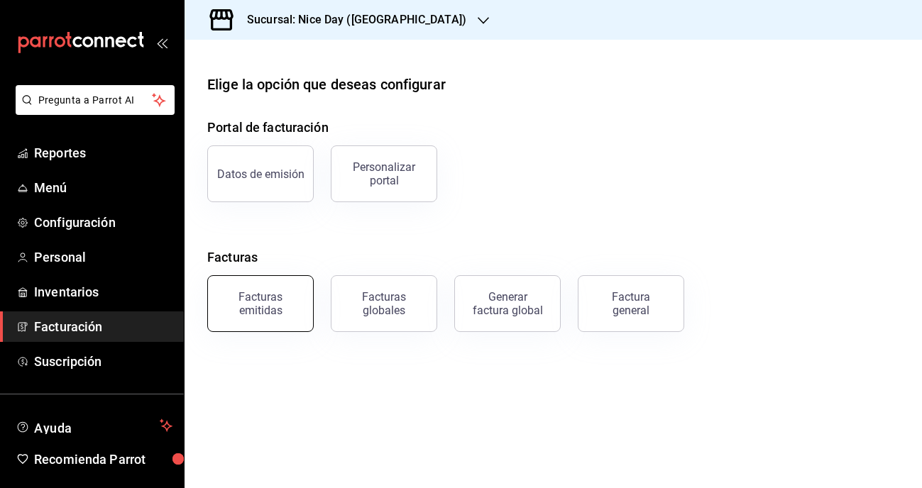
click at [276, 305] on div "Facturas emitidas" at bounding box center [260, 303] width 88 height 27
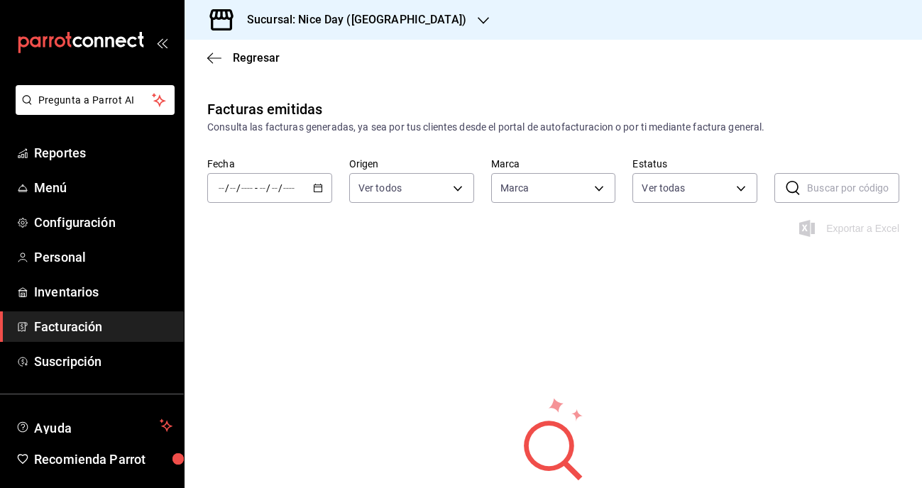
type input "753fcf56-c577-4d97-a3f3-e7c75058344f"
click at [317, 191] on icon "button" at bounding box center [318, 188] width 10 height 10
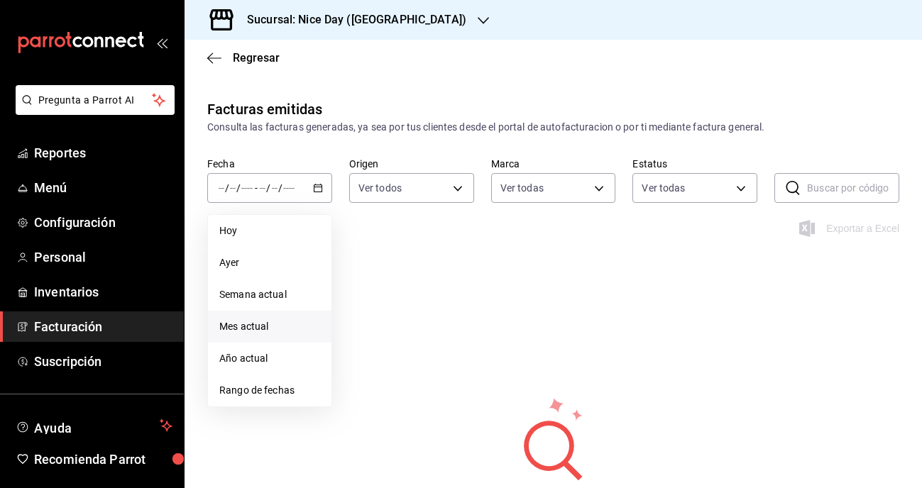
click at [262, 332] on span "Mes actual" at bounding box center [269, 326] width 101 height 15
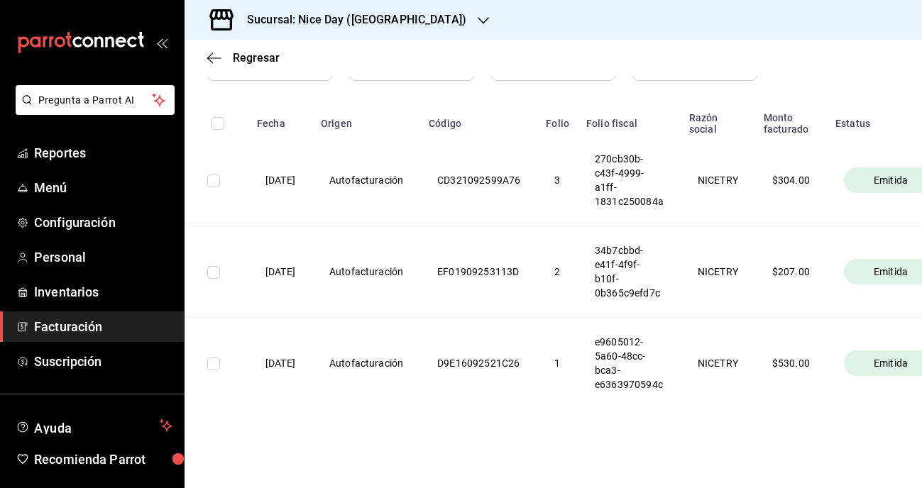
scroll to position [197, 0]
click at [211, 62] on icon "button" at bounding box center [214, 58] width 14 height 13
